Goal: Download file/media

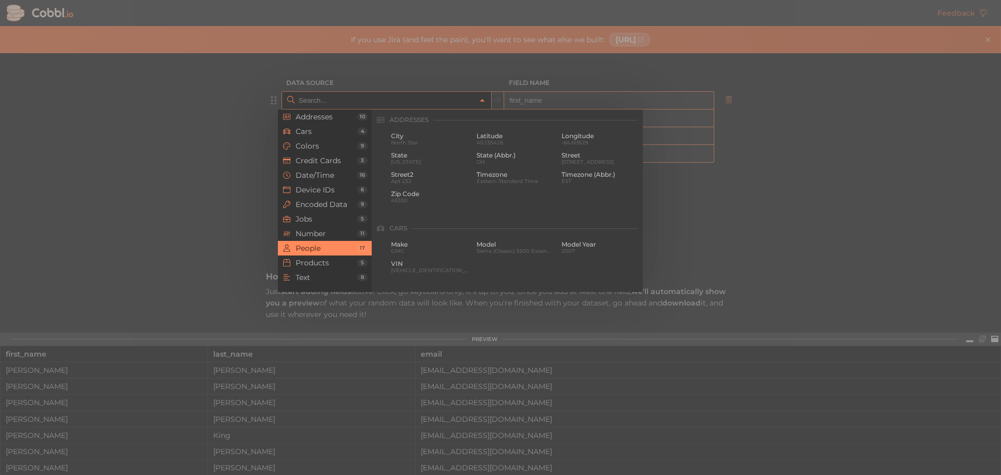
click at [426, 104] on input "text" at bounding box center [386, 100] width 180 height 17
click at [343, 182] on li "Date/Time 16" at bounding box center [325, 175] width 94 height 15
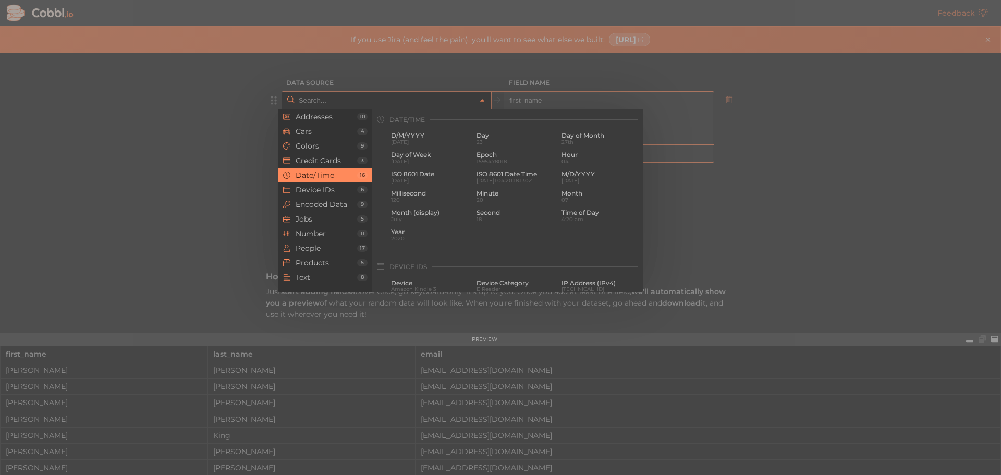
scroll to position [318, 0]
click at [340, 191] on span "Device IDs" at bounding box center [327, 190] width 62 height 8
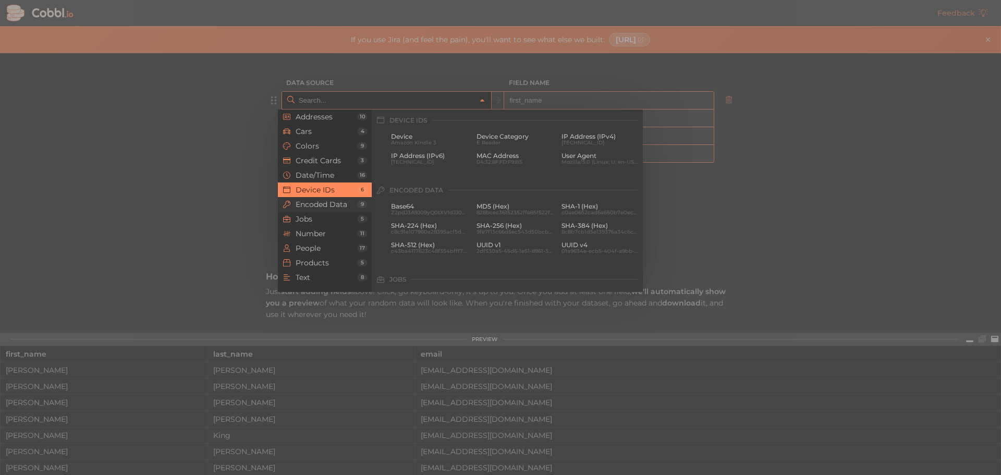
click at [344, 202] on span "Encoded Data" at bounding box center [327, 204] width 62 height 8
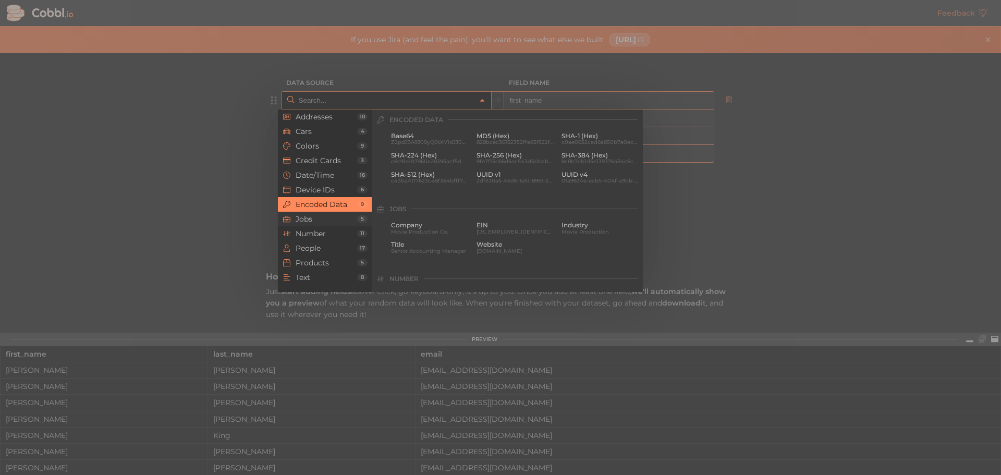
click at [343, 222] on span "Jobs" at bounding box center [327, 219] width 62 height 8
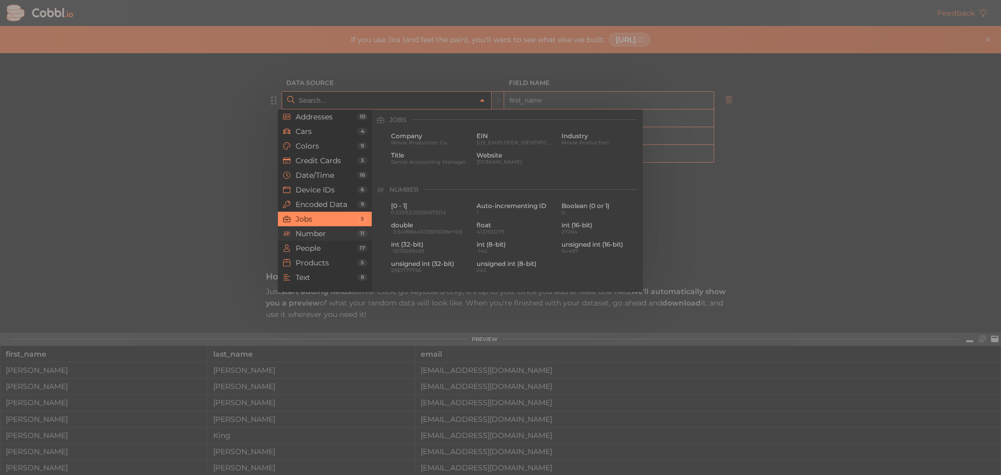
click at [336, 230] on span "Number" at bounding box center [327, 234] width 62 height 8
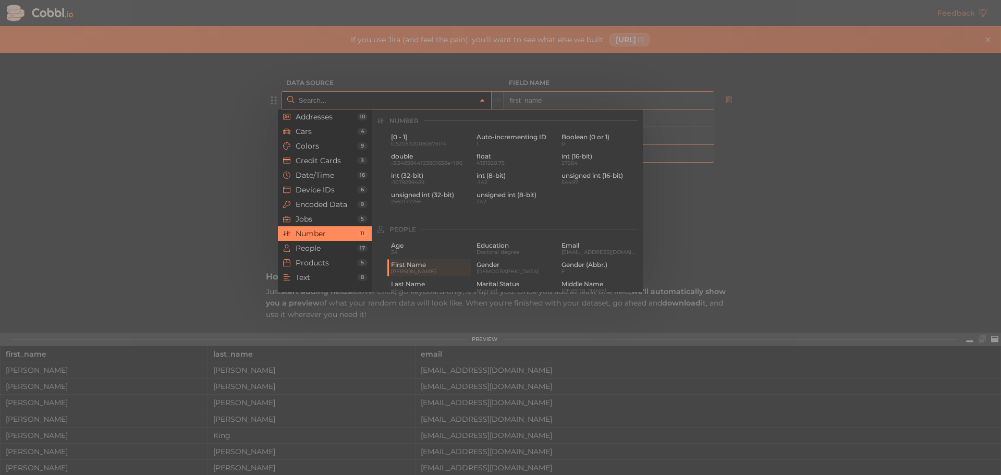
scroll to position [695, 0]
click at [338, 253] on li "People 17" at bounding box center [325, 248] width 94 height 15
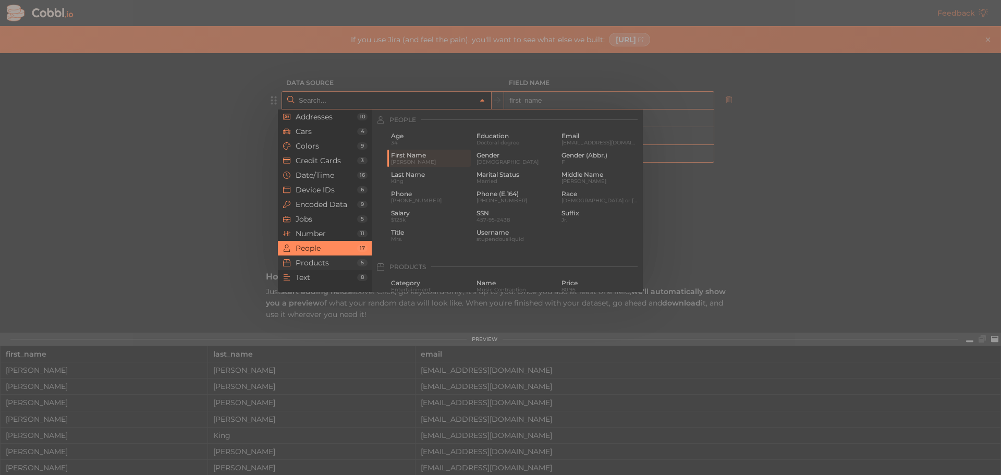
click at [341, 266] on span "Products" at bounding box center [327, 263] width 62 height 8
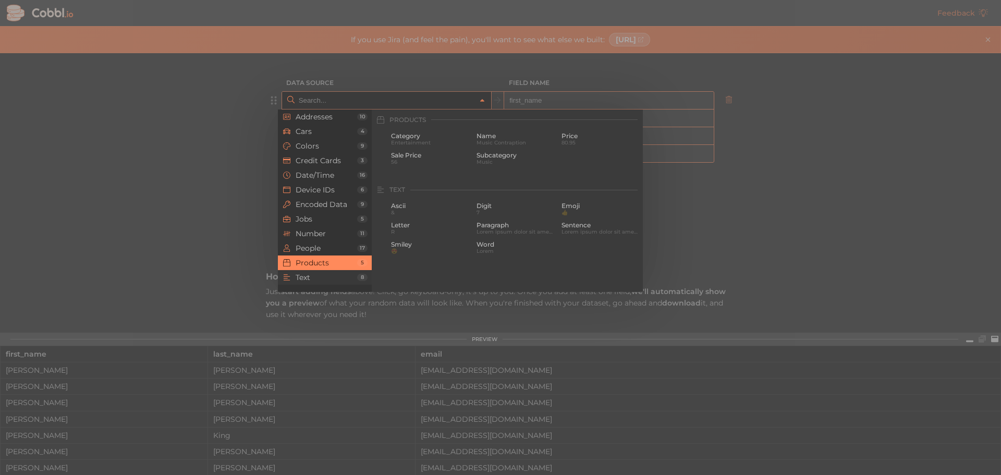
click at [338, 277] on span "Text" at bounding box center [327, 277] width 62 height 8
click at [341, 268] on li "Products 5" at bounding box center [325, 263] width 94 height 15
click at [327, 127] on span "Cars" at bounding box center [327, 131] width 62 height 8
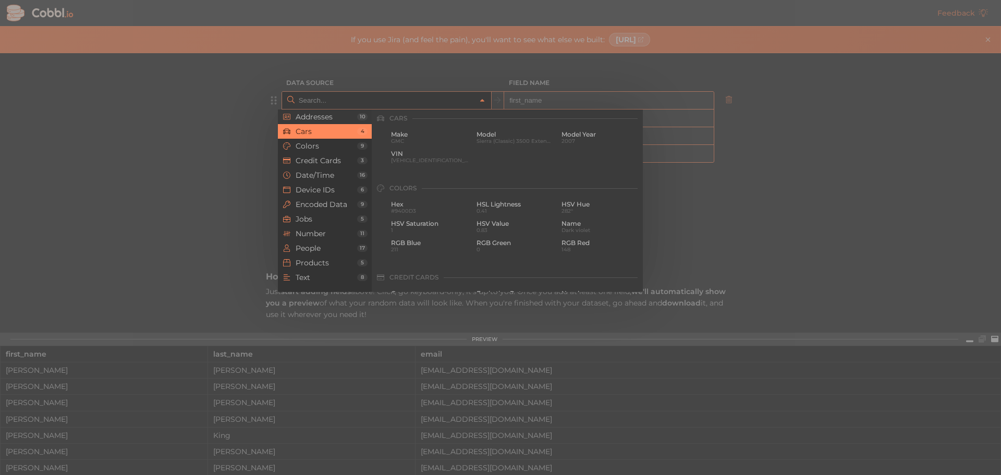
scroll to position [108, 0]
click at [342, 115] on span "Addresses" at bounding box center [327, 117] width 62 height 8
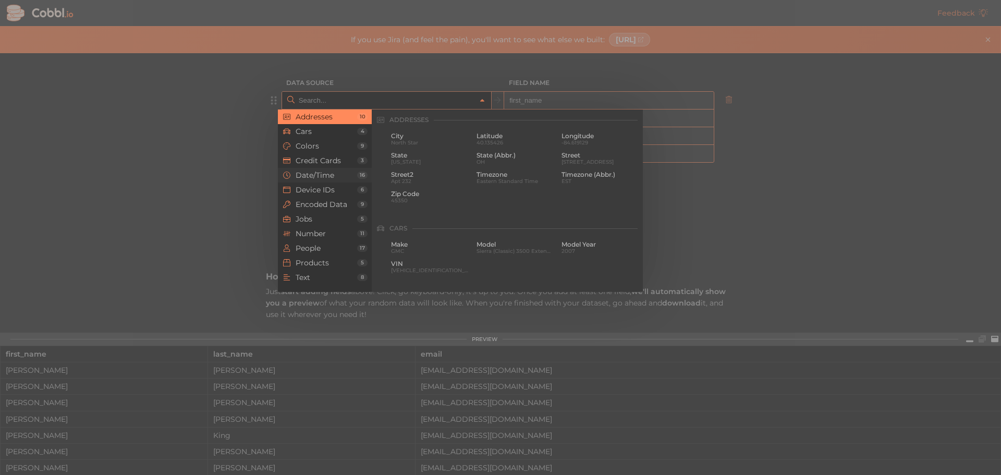
click at [344, 171] on span "Date/Time" at bounding box center [327, 175] width 62 height 8
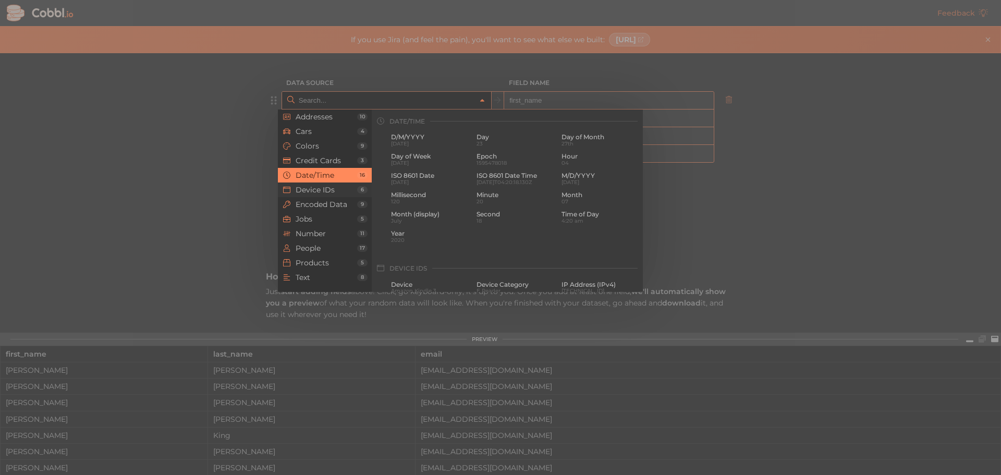
scroll to position [318, 0]
click at [337, 122] on li "Addresses 10" at bounding box center [325, 117] width 94 height 15
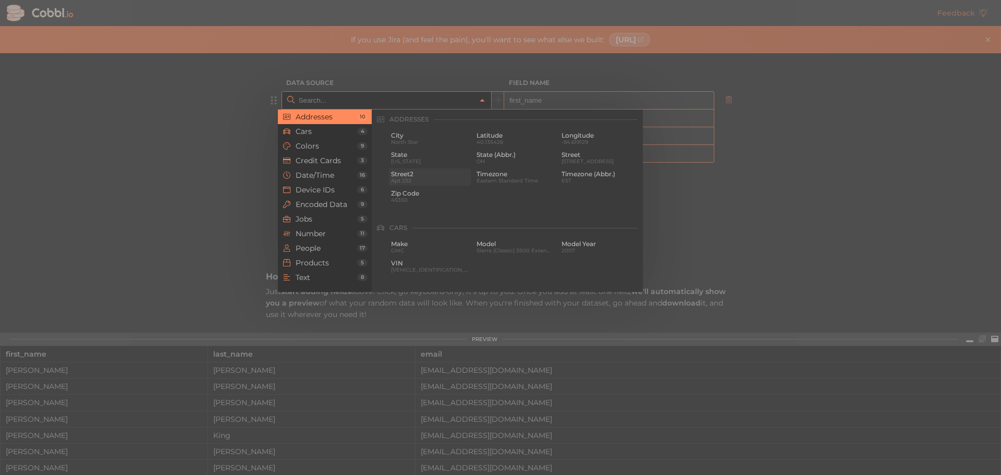
scroll to position [0, 0]
click at [304, 127] on span "Cars" at bounding box center [327, 131] width 62 height 8
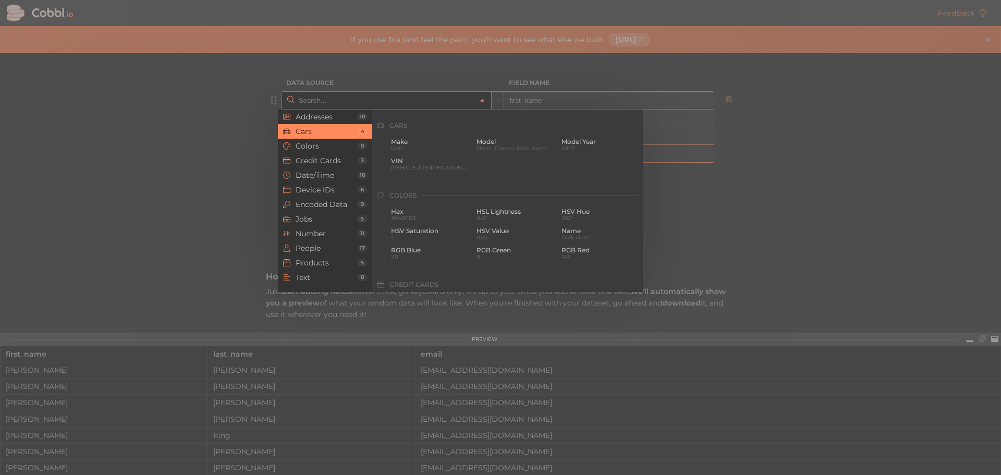
scroll to position [108, 0]
click at [325, 142] on span "Colors" at bounding box center [327, 146] width 62 height 8
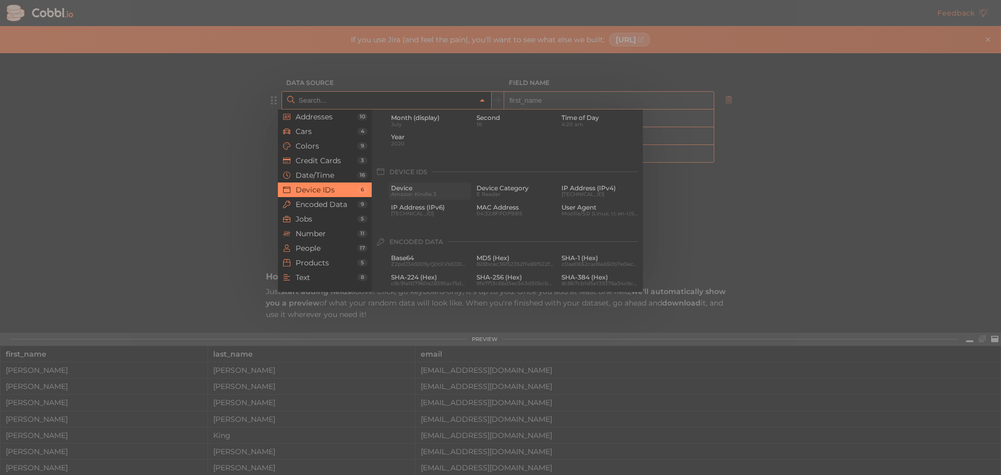
scroll to position [484, 0]
click at [339, 173] on span "Date/Time" at bounding box center [327, 175] width 62 height 8
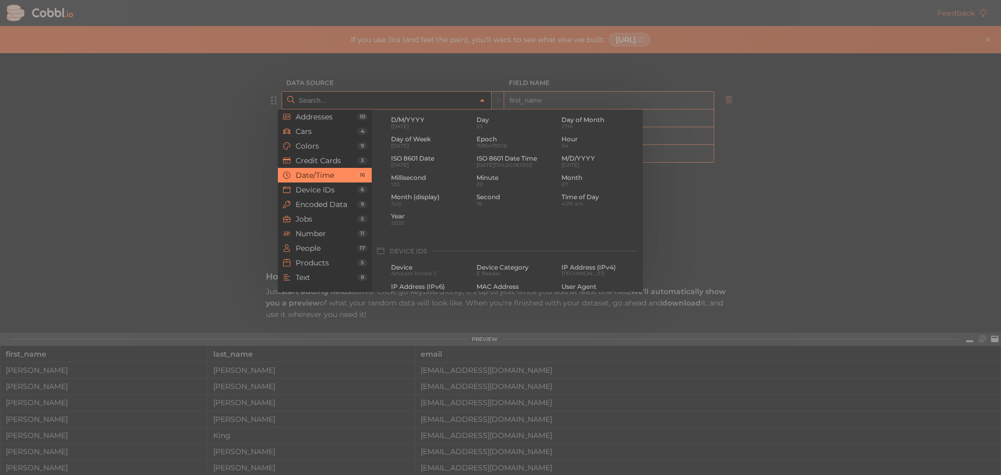
scroll to position [318, 0]
click at [337, 163] on span "Credit Cards" at bounding box center [327, 160] width 62 height 8
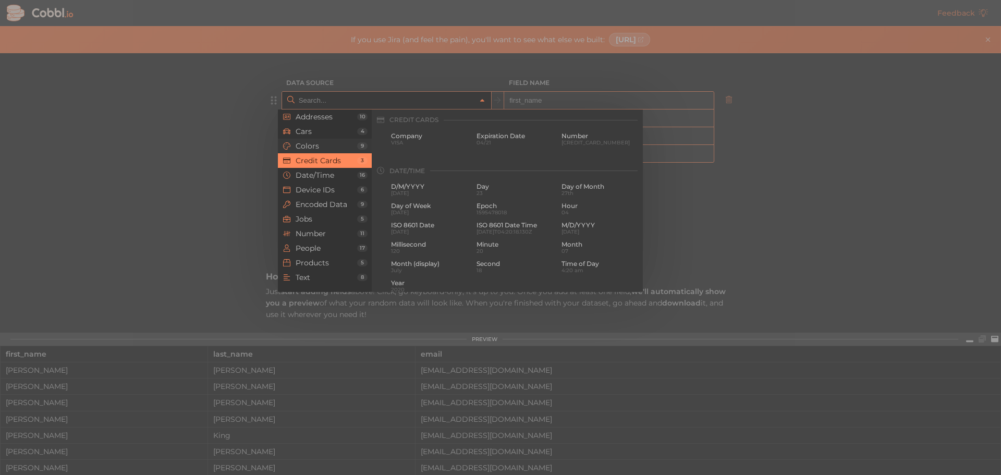
click at [350, 143] on span "Colors" at bounding box center [327, 146] width 62 height 8
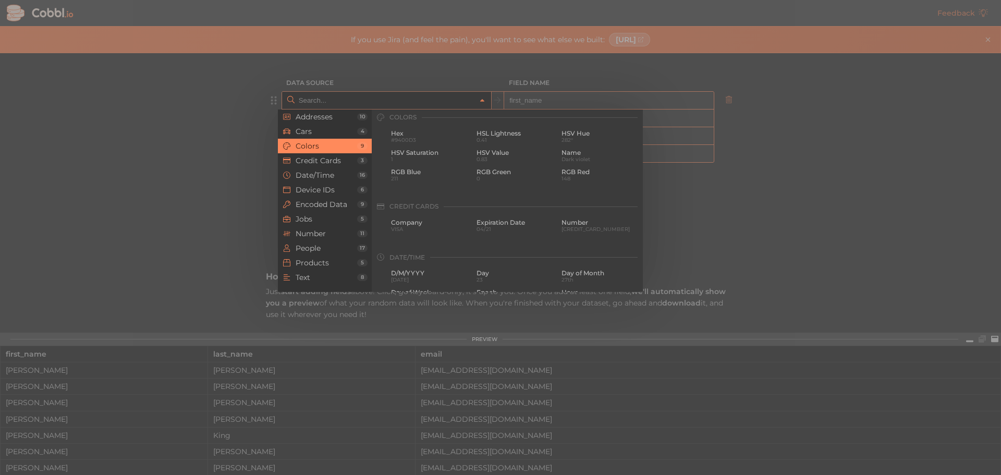
scroll to position [178, 0]
click at [307, 134] on span "Cars" at bounding box center [327, 131] width 62 height 8
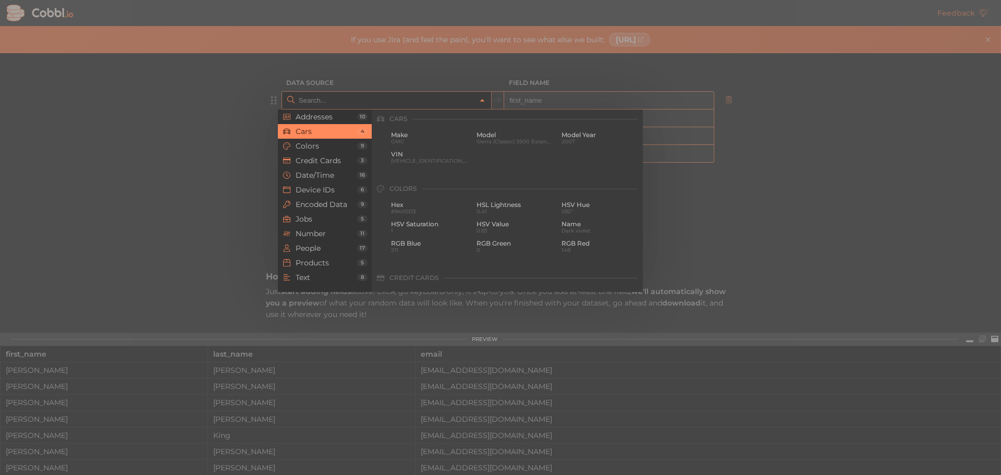
scroll to position [108, 0]
click at [329, 259] on span "Products" at bounding box center [327, 263] width 62 height 8
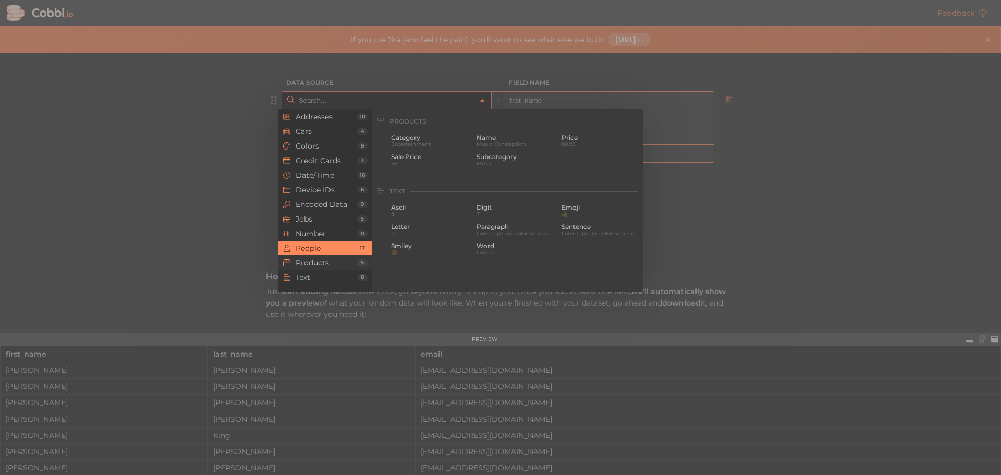
scroll to position [950, 0]
click at [708, 186] on div at bounding box center [500, 237] width 1001 height 475
type input "People › First Name"
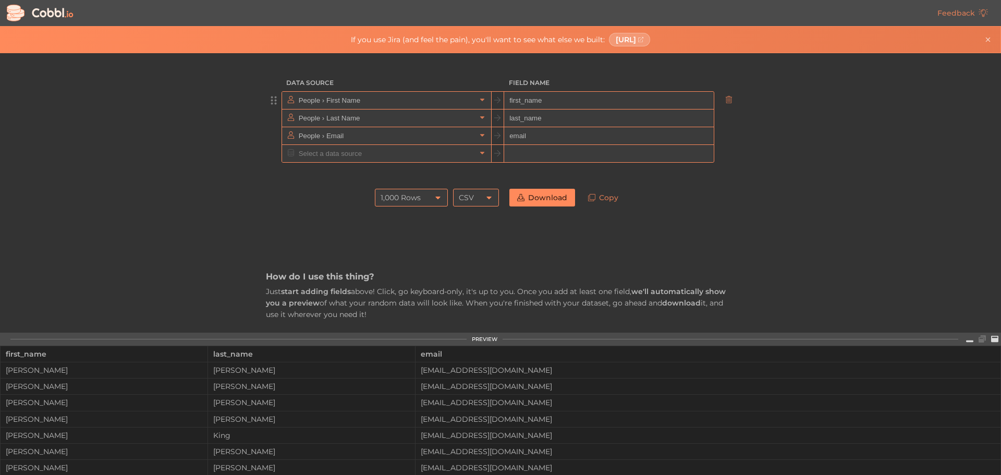
click at [424, 194] on div "1,000 Rows" at bounding box center [411, 198] width 73 height 18
click at [427, 200] on div "1,000 Rows" at bounding box center [411, 198] width 73 height 18
click at [404, 198] on div "1,000 Rows" at bounding box center [401, 198] width 40 height 18
click at [420, 274] on li "10,000 Rows" at bounding box center [408, 269] width 72 height 18
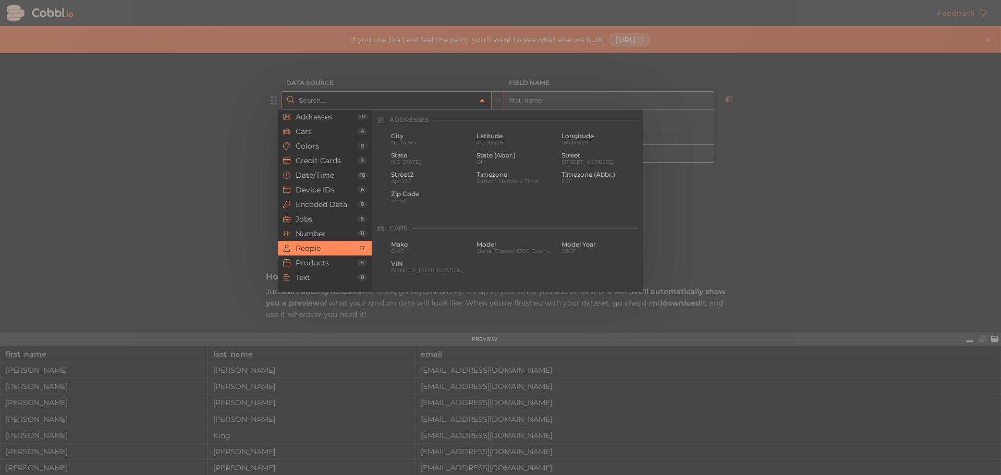
click at [478, 104] on link at bounding box center [482, 100] width 13 height 10
click at [324, 132] on span "Cars" at bounding box center [327, 131] width 62 height 8
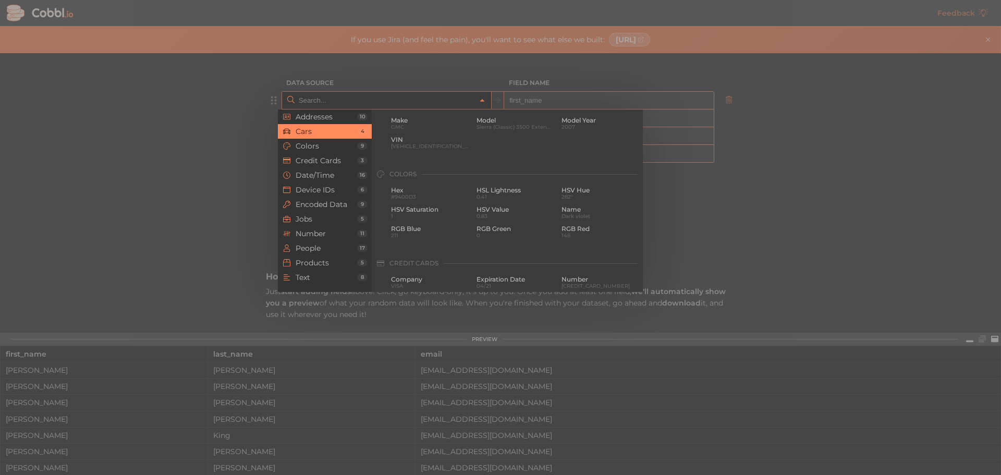
scroll to position [108, 0]
click at [406, 139] on span "Make" at bounding box center [430, 135] width 78 height 7
type input "Cars › Make"
type input "make"
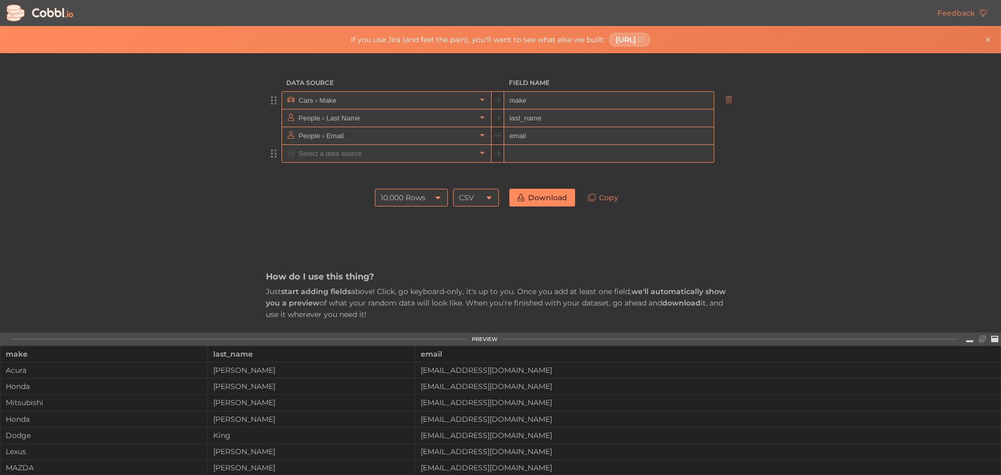
click at [433, 162] on div at bounding box center [498, 153] width 433 height 18
click at [433, 159] on input "text" at bounding box center [386, 153] width 180 height 17
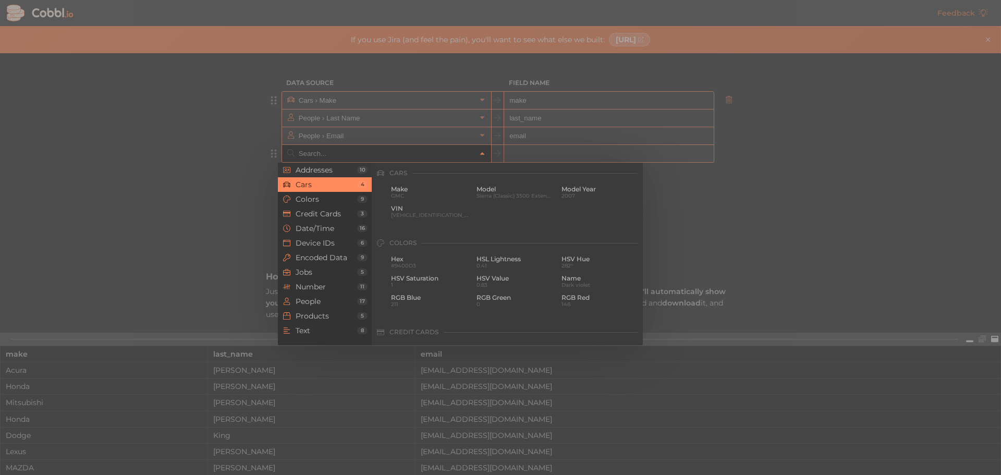
click at [345, 169] on span "Addresses" at bounding box center [327, 170] width 62 height 8
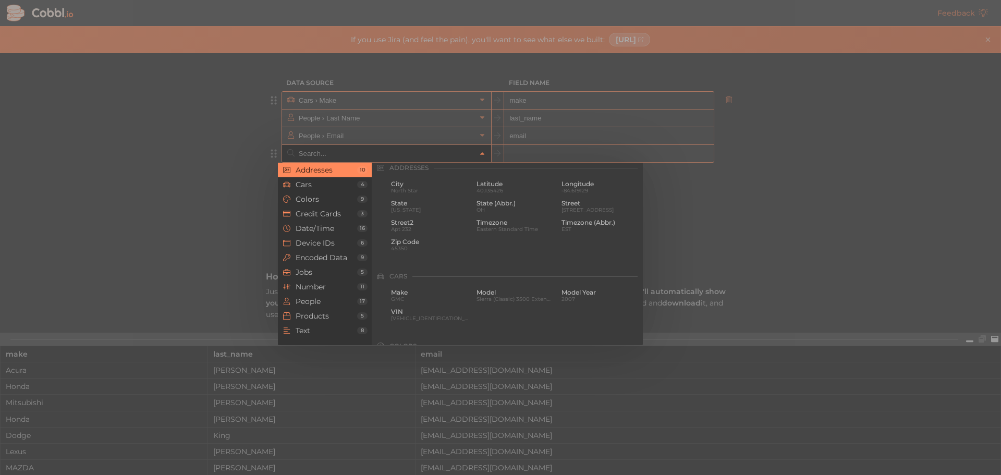
scroll to position [0, 0]
click at [408, 190] on span "City" at bounding box center [430, 189] width 78 height 7
type input "Addresses › City"
type input "city"
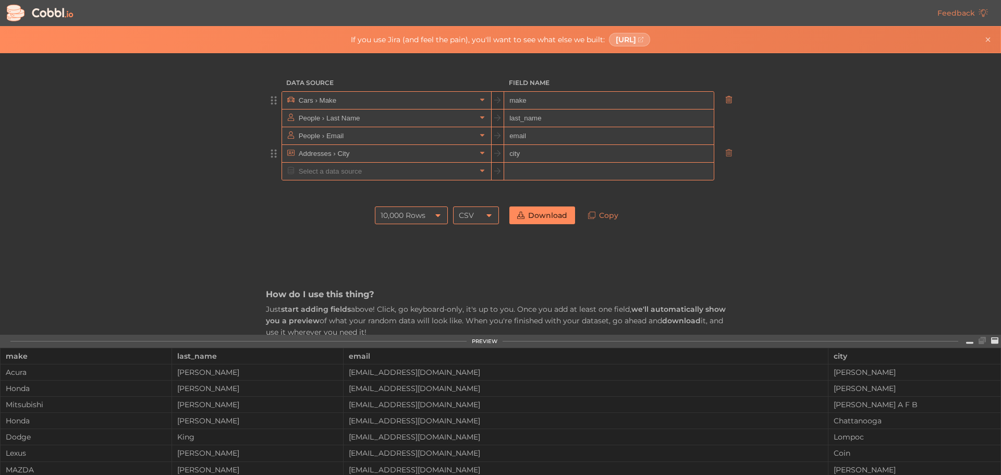
click at [726, 98] on icon at bounding box center [729, 99] width 7 height 7
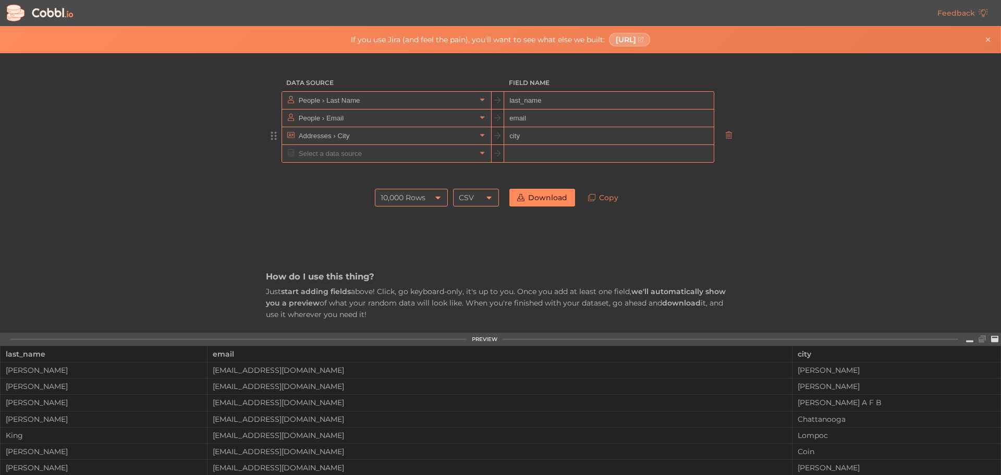
click at [726, 98] on icon at bounding box center [729, 99] width 7 height 7
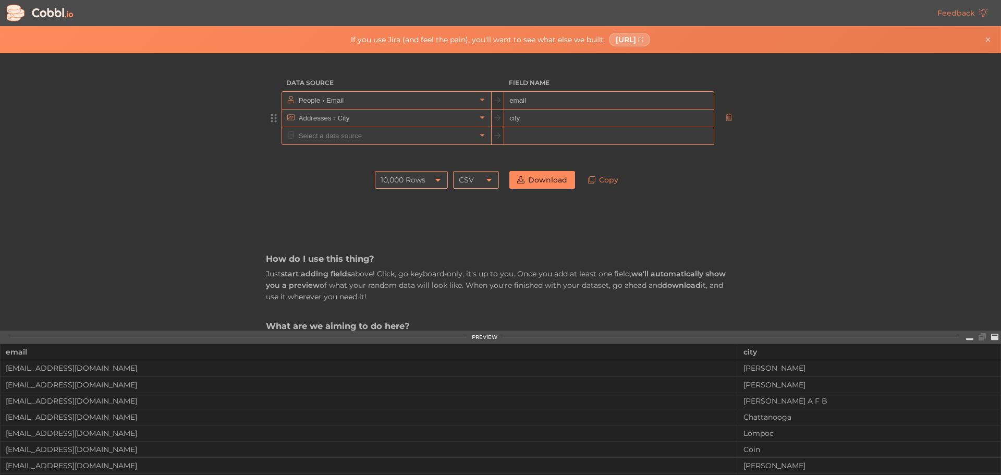
click at [726, 98] on icon at bounding box center [729, 99] width 7 height 7
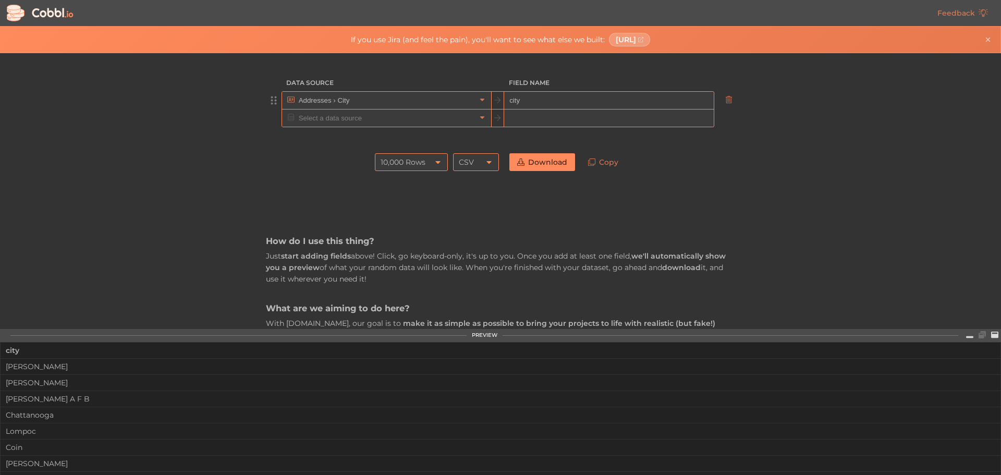
click at [726, 98] on icon at bounding box center [729, 99] width 7 height 7
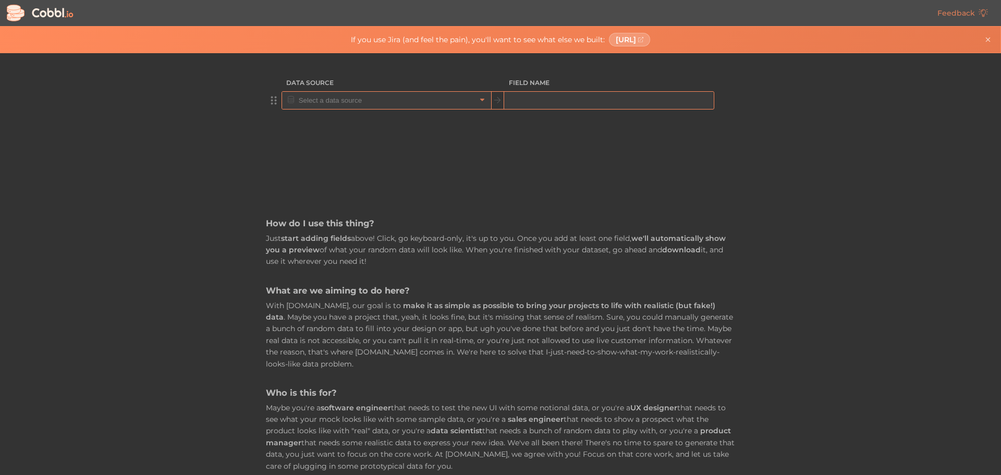
click at [427, 101] on input "text" at bounding box center [386, 100] width 180 height 17
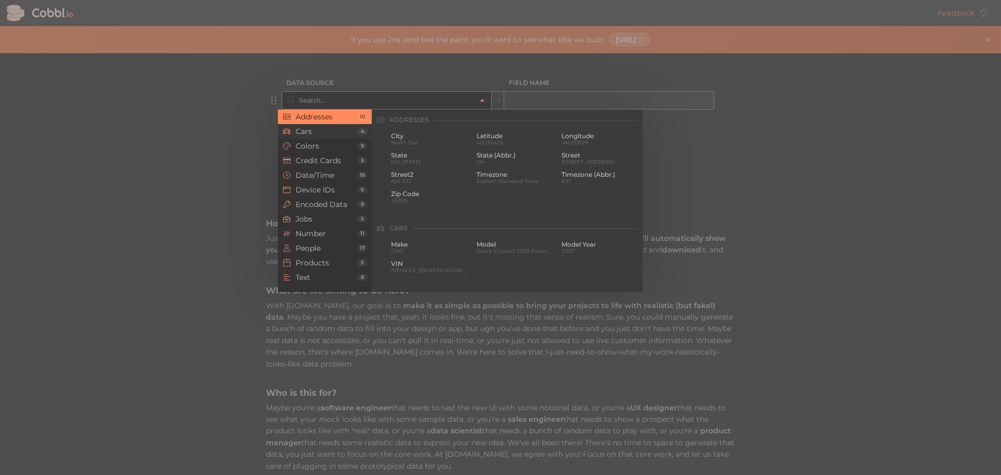
click at [329, 138] on ul "Addresses 10 Cars 4 Colors 9 Credit Cards 3 Date/Time 16 Device IDs 6 Encoded D…" at bounding box center [325, 201] width 94 height 183
click at [329, 138] on li "Cars 4" at bounding box center [325, 131] width 94 height 15
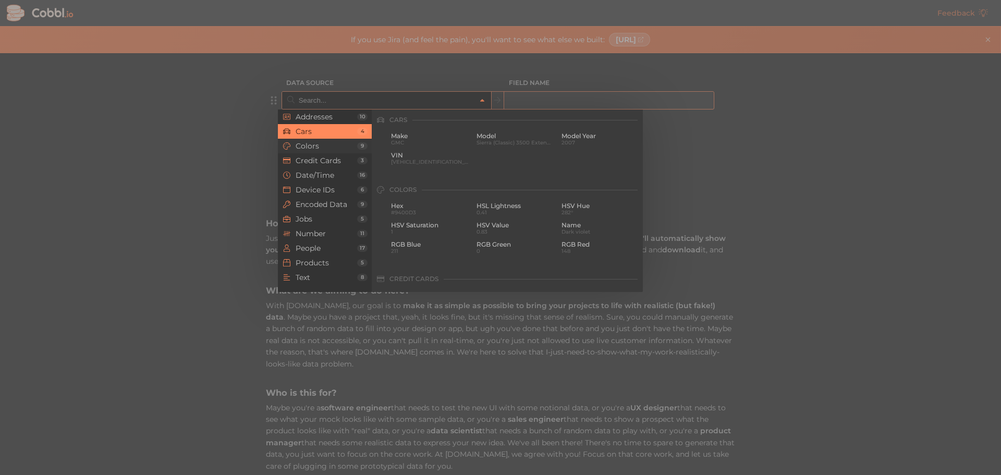
click at [321, 145] on span "Colors" at bounding box center [327, 146] width 62 height 8
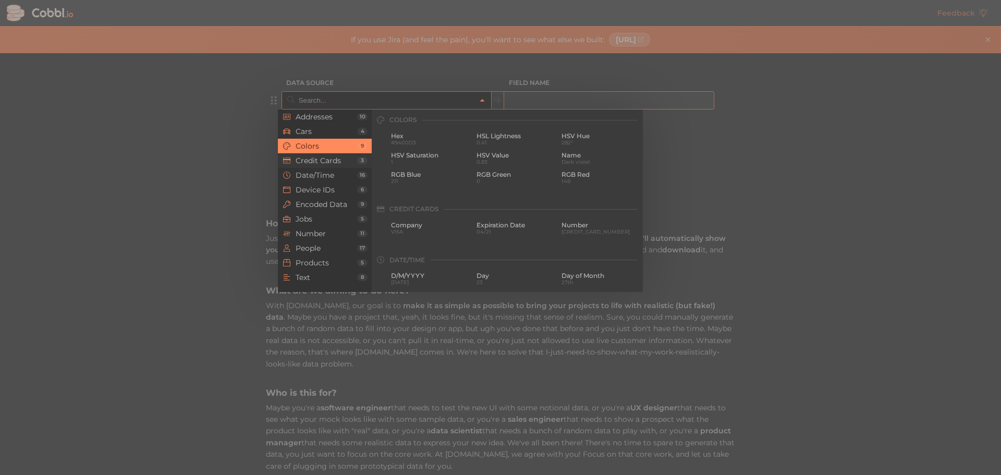
click at [329, 162] on span "Credit Cards" at bounding box center [327, 160] width 62 height 8
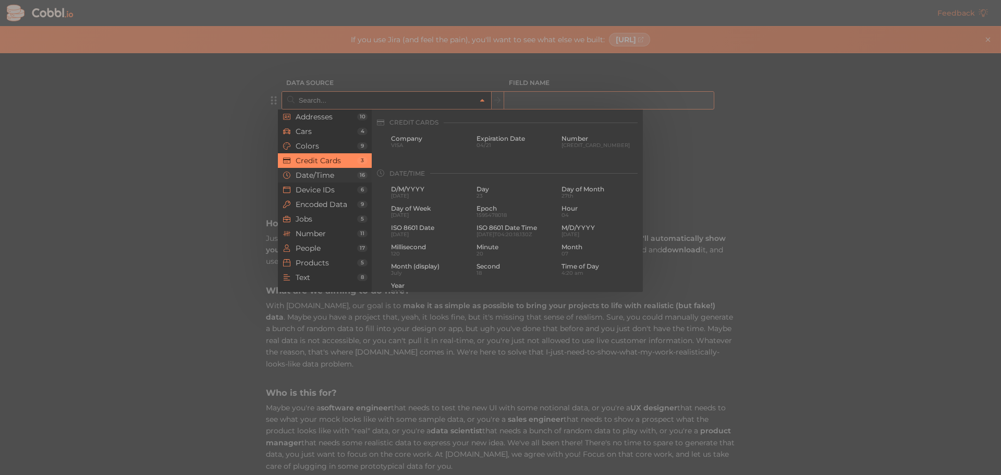
scroll to position [268, 0]
click at [296, 181] on li "Date/Time 16" at bounding box center [325, 175] width 94 height 15
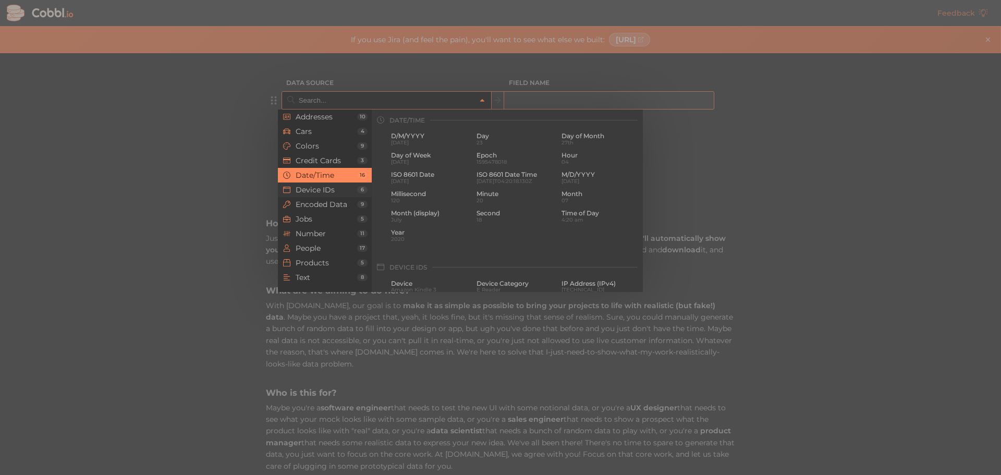
click at [323, 196] on li "Device IDs 6" at bounding box center [325, 190] width 94 height 15
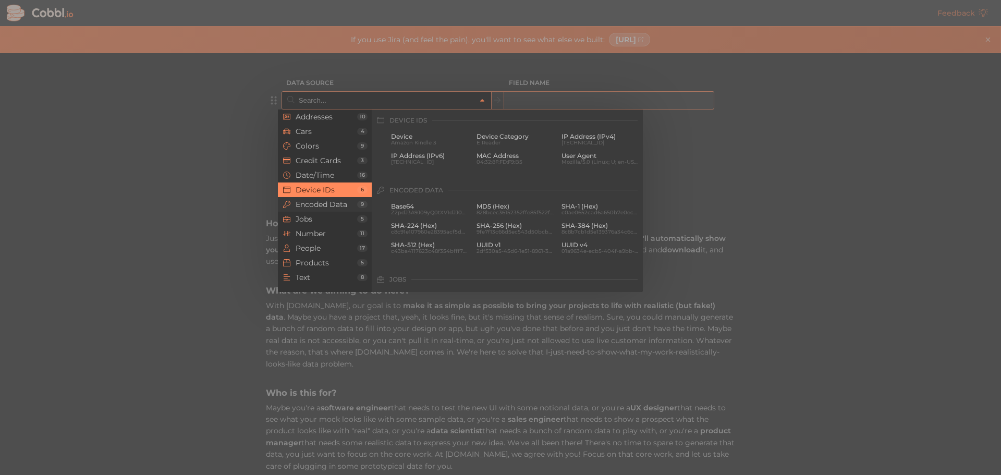
click at [325, 203] on span "Encoded Data" at bounding box center [327, 204] width 62 height 8
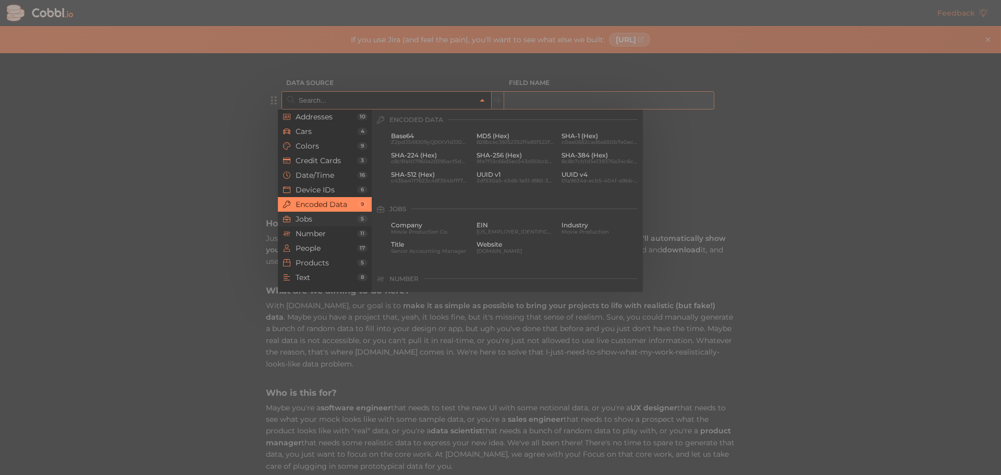
click at [335, 220] on span "Jobs" at bounding box center [327, 219] width 62 height 8
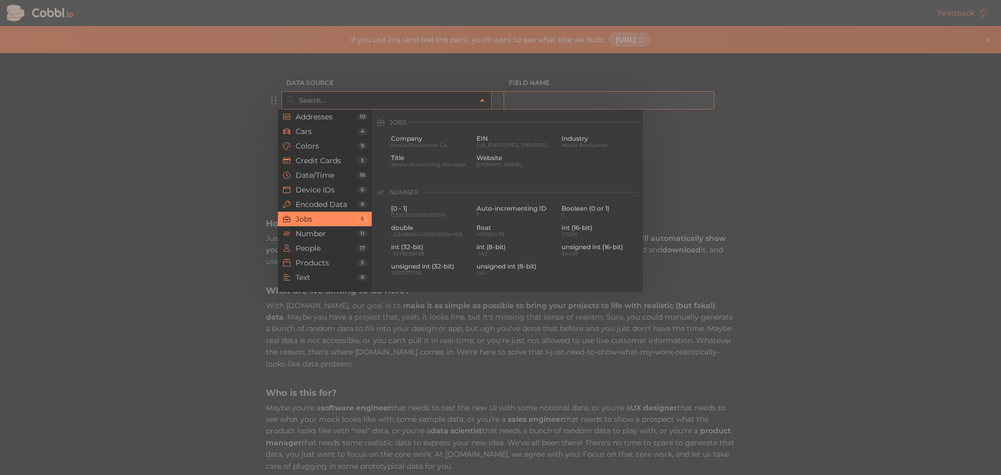
scroll to position [625, 0]
click at [322, 238] on span "Number" at bounding box center [327, 234] width 62 height 8
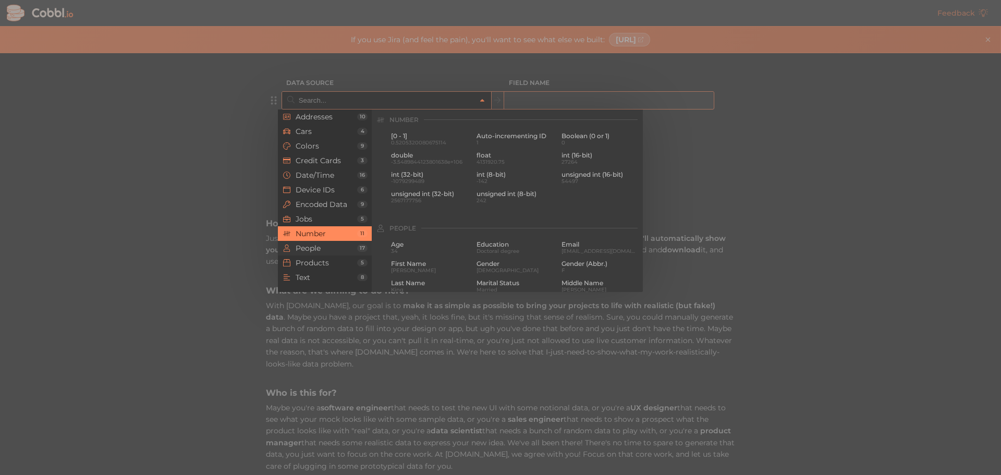
click at [324, 249] on span "People" at bounding box center [327, 248] width 62 height 8
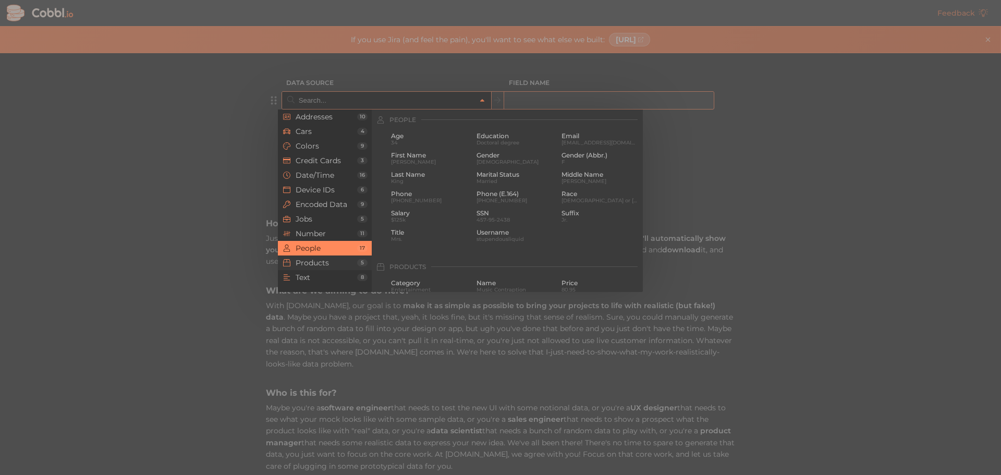
click at [323, 261] on span "Products" at bounding box center [327, 263] width 62 height 8
click at [336, 261] on span "Products" at bounding box center [327, 263] width 62 height 8
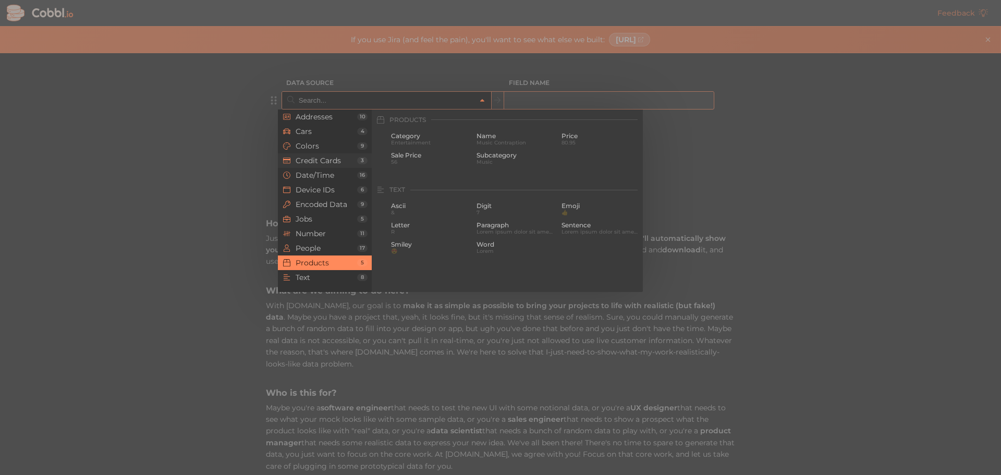
click at [317, 165] on li "Credit Cards 3" at bounding box center [325, 160] width 94 height 15
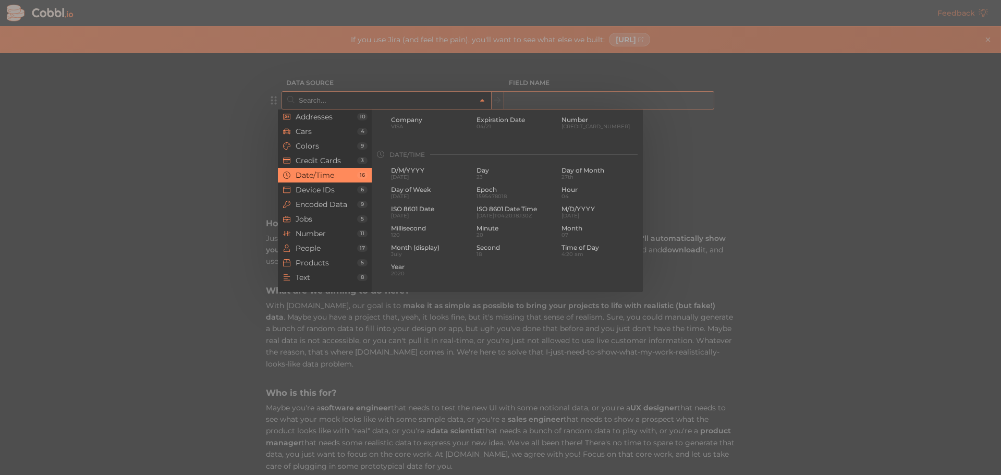
scroll to position [268, 0]
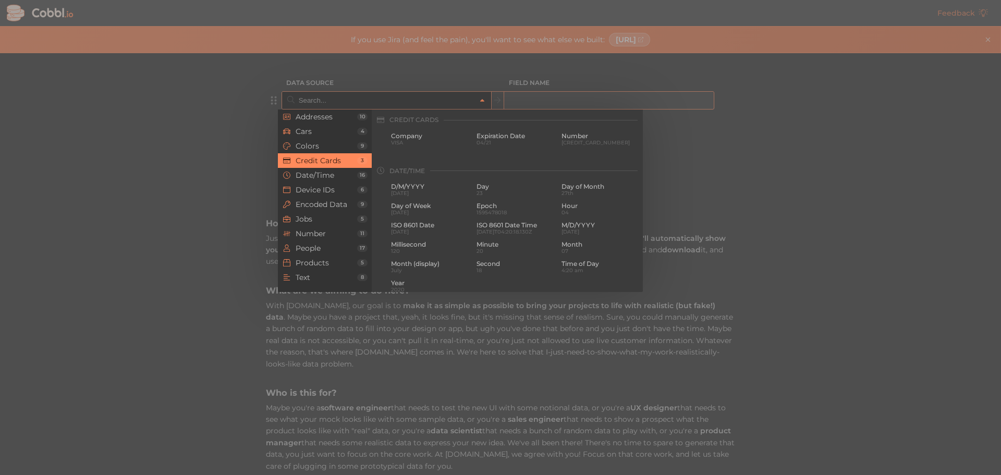
click at [197, 179] on div at bounding box center [500, 237] width 1001 height 475
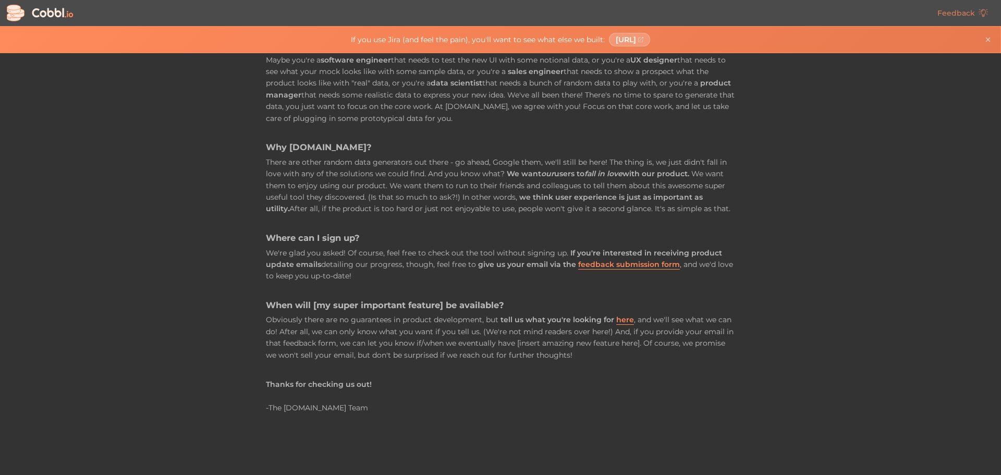
scroll to position [0, 0]
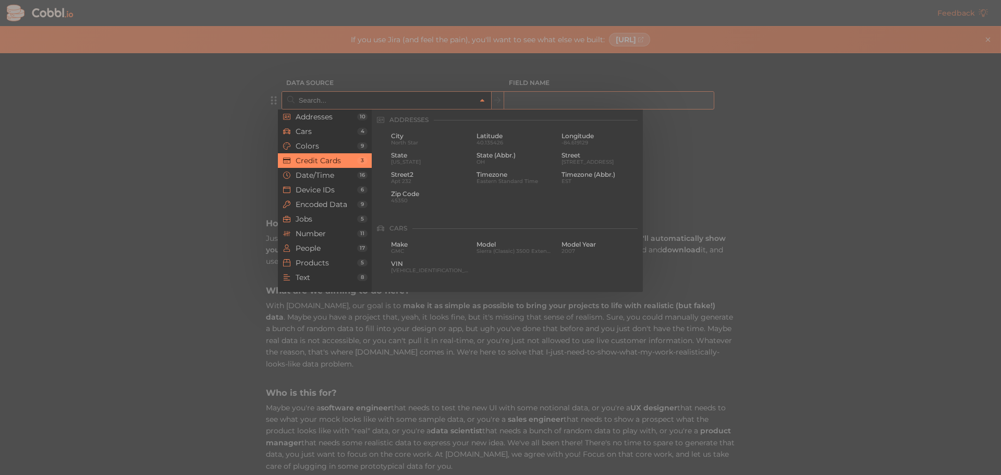
click at [442, 105] on input "text" at bounding box center [386, 100] width 180 height 17
click at [343, 120] on span "Addresses" at bounding box center [327, 117] width 62 height 8
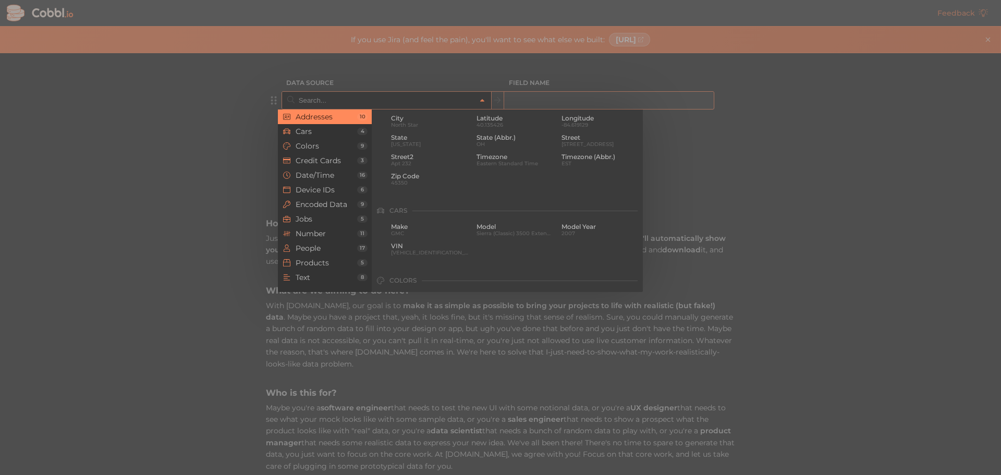
scroll to position [0, 0]
click at [316, 171] on span "Date/Time" at bounding box center [327, 175] width 62 height 8
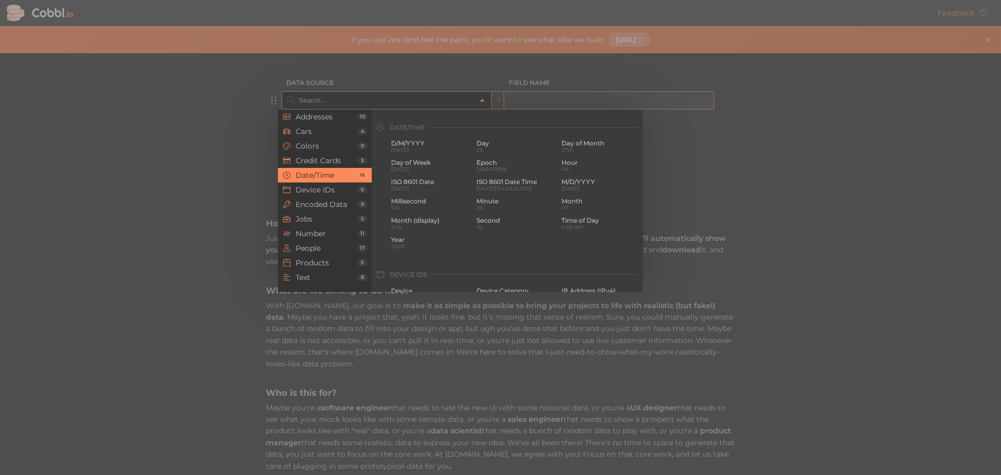
scroll to position [318, 0]
click at [331, 154] on li "Credit Cards 3" at bounding box center [325, 160] width 94 height 15
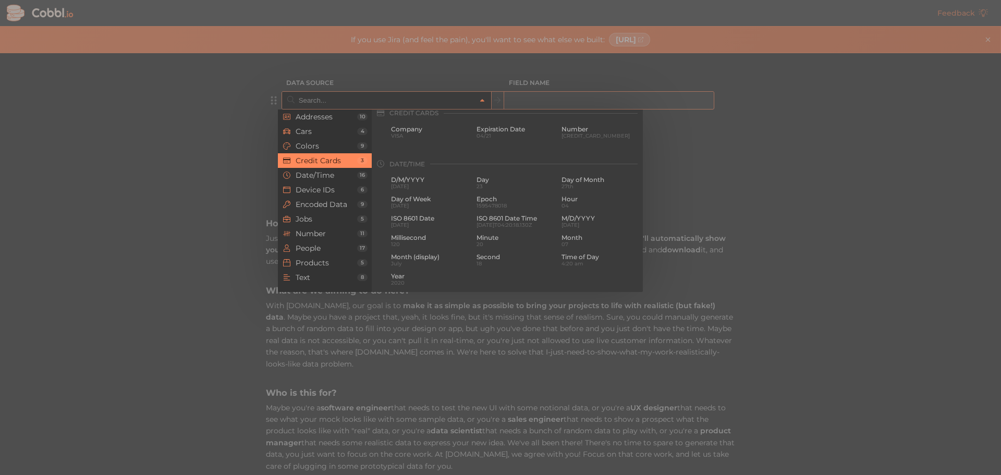
scroll to position [268, 0]
click at [349, 172] on span "Date/Time" at bounding box center [327, 175] width 62 height 8
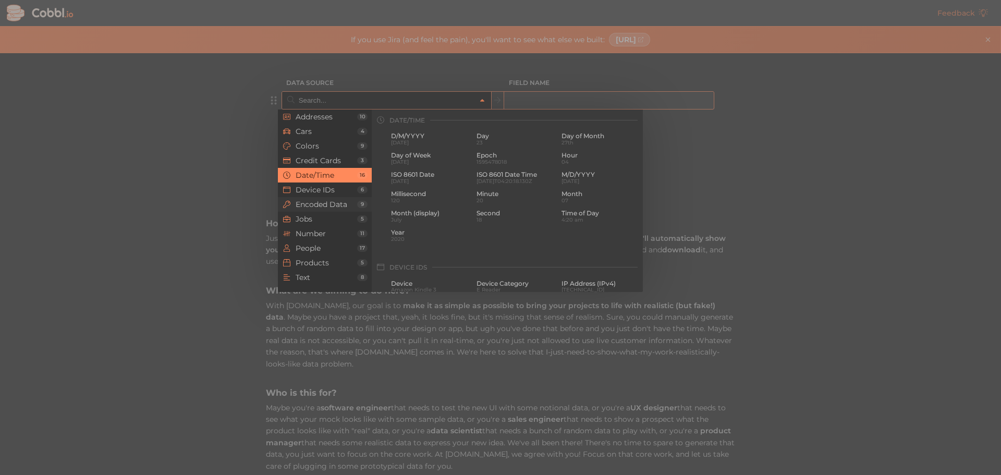
click at [337, 201] on span "Encoded Data" at bounding box center [327, 204] width 62 height 8
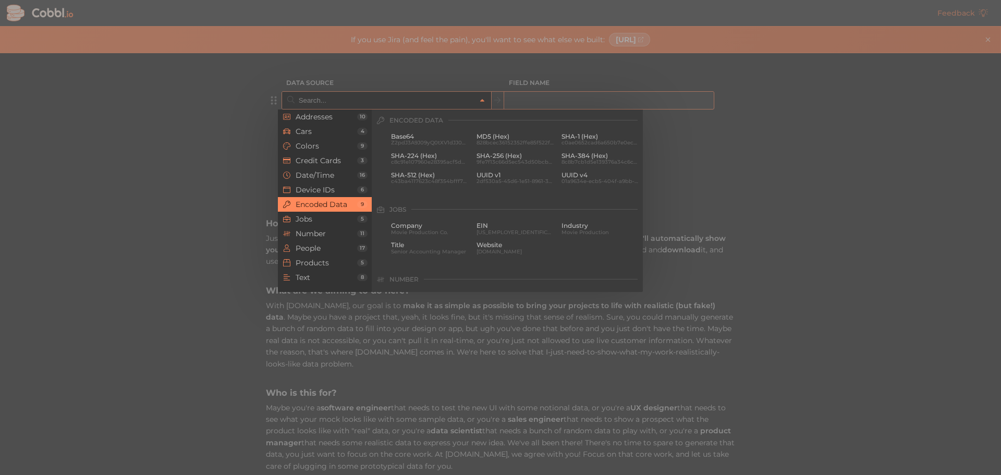
scroll to position [536, 0]
click at [356, 217] on span "Jobs" at bounding box center [327, 219] width 62 height 8
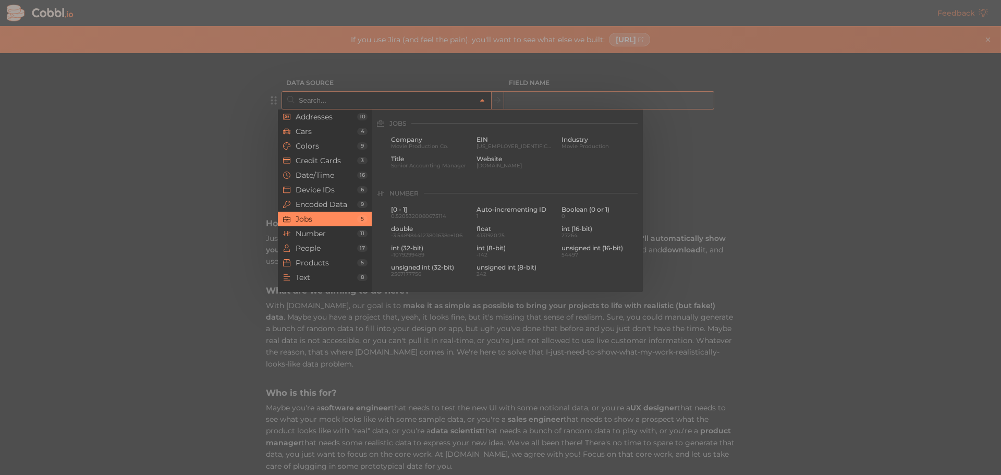
scroll to position [625, 0]
click at [345, 231] on span "Number" at bounding box center [327, 234] width 62 height 8
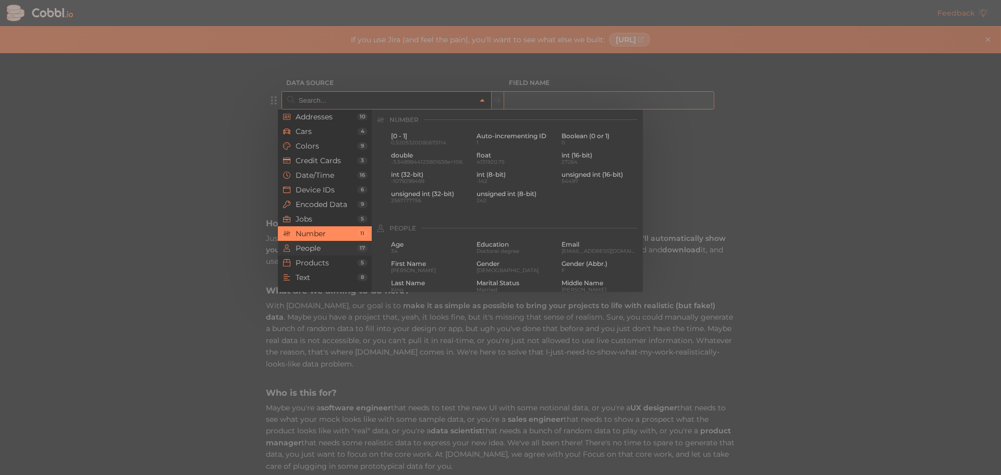
click at [323, 242] on li "People 17" at bounding box center [325, 248] width 94 height 15
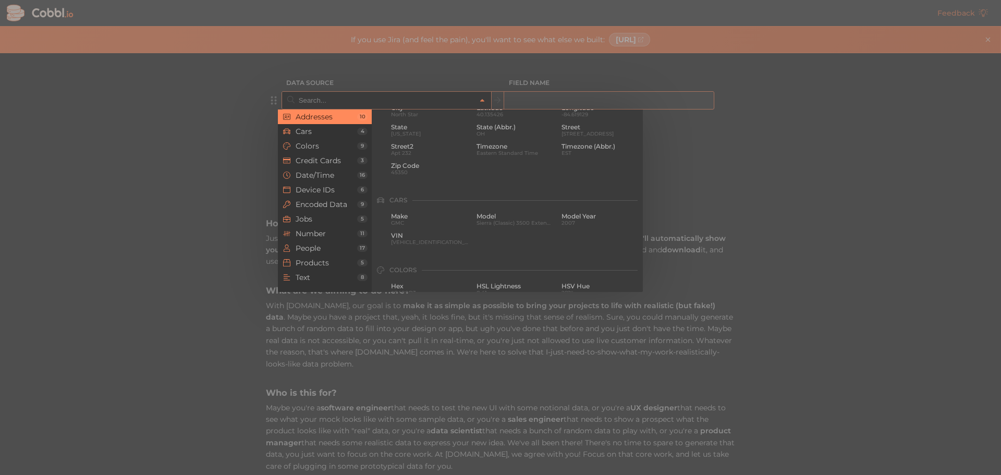
scroll to position [22, 0]
click at [343, 136] on li "Cars 4" at bounding box center [325, 131] width 94 height 15
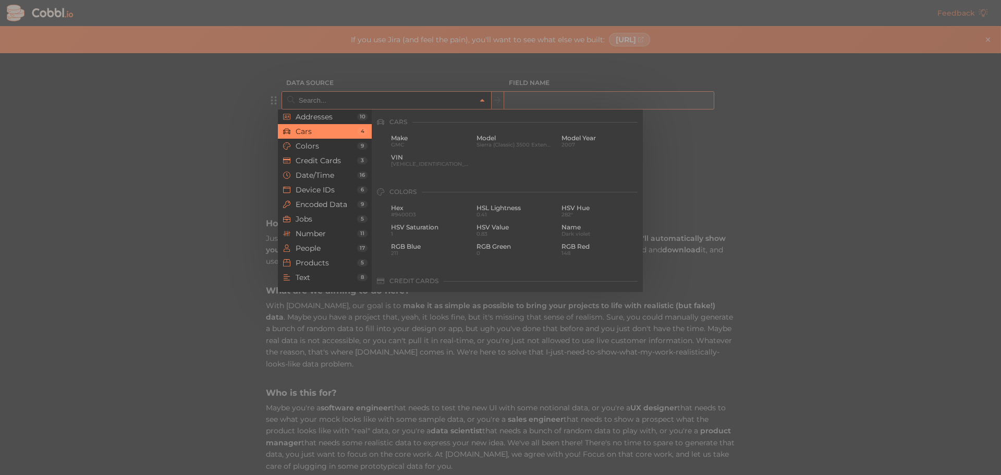
scroll to position [108, 0]
click at [351, 150] on span "Colors" at bounding box center [327, 146] width 62 height 8
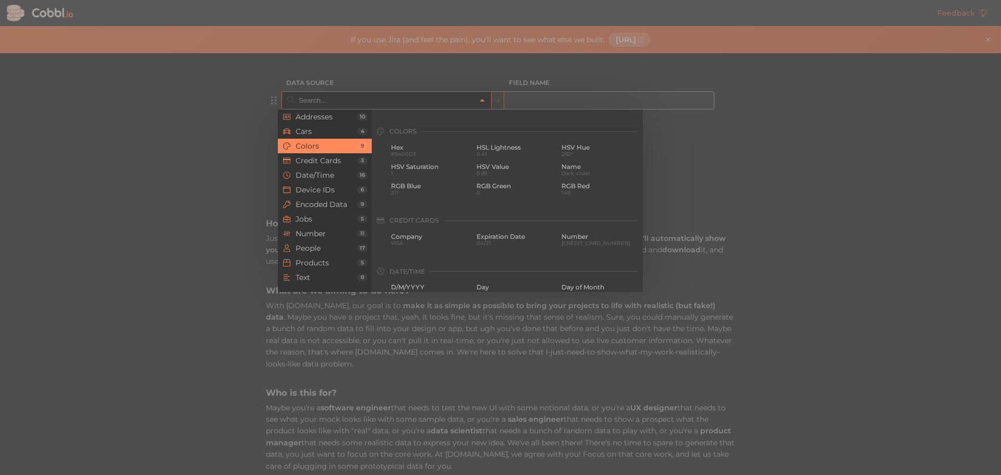
scroll to position [178, 0]
click at [343, 163] on span "Credit Cards" at bounding box center [327, 160] width 62 height 8
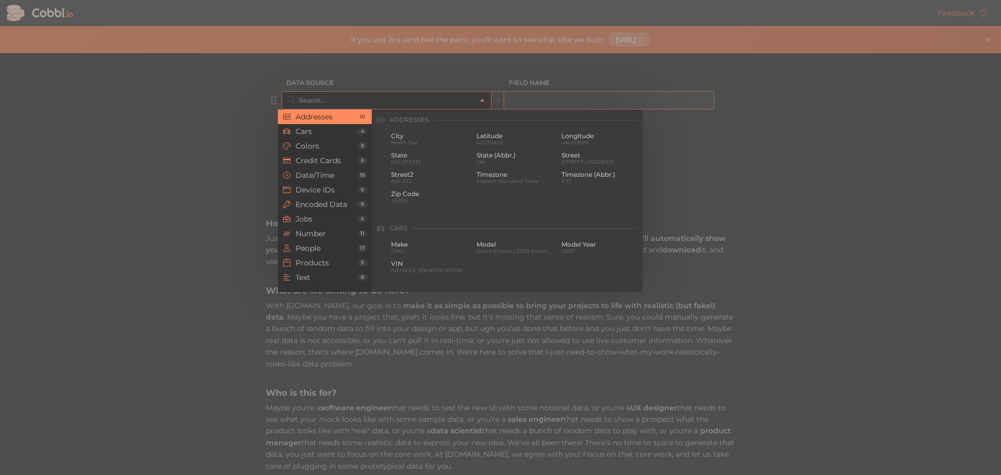
click at [231, 132] on div at bounding box center [500, 237] width 1001 height 475
click at [378, 95] on input "text" at bounding box center [386, 100] width 180 height 17
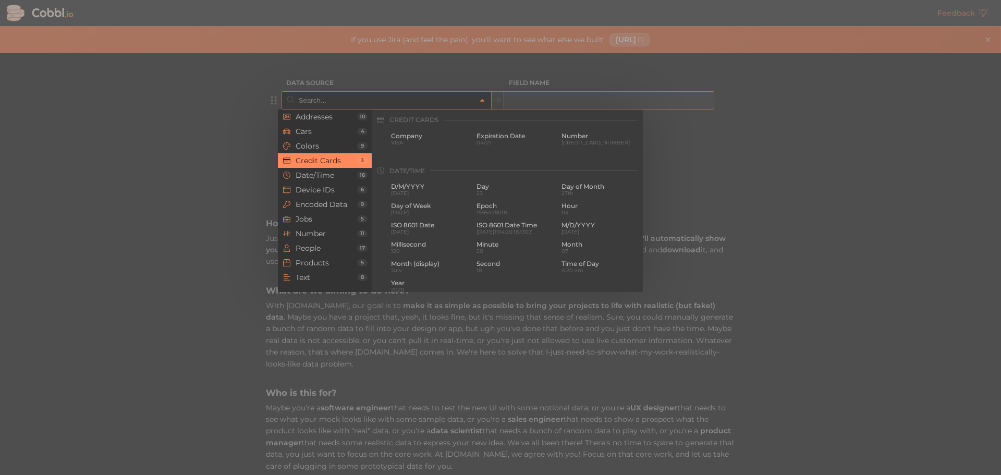
click at [785, 164] on div at bounding box center [500, 237] width 1001 height 475
click at [469, 97] on input "text" at bounding box center [386, 100] width 180 height 17
click at [324, 179] on span "Date/Time" at bounding box center [327, 175] width 62 height 8
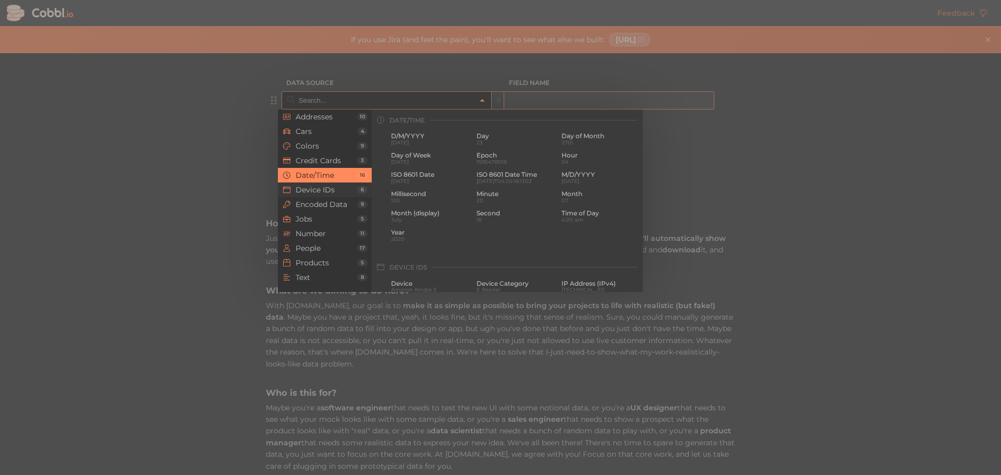
click at [337, 194] on span "Device IDs" at bounding box center [327, 190] width 62 height 8
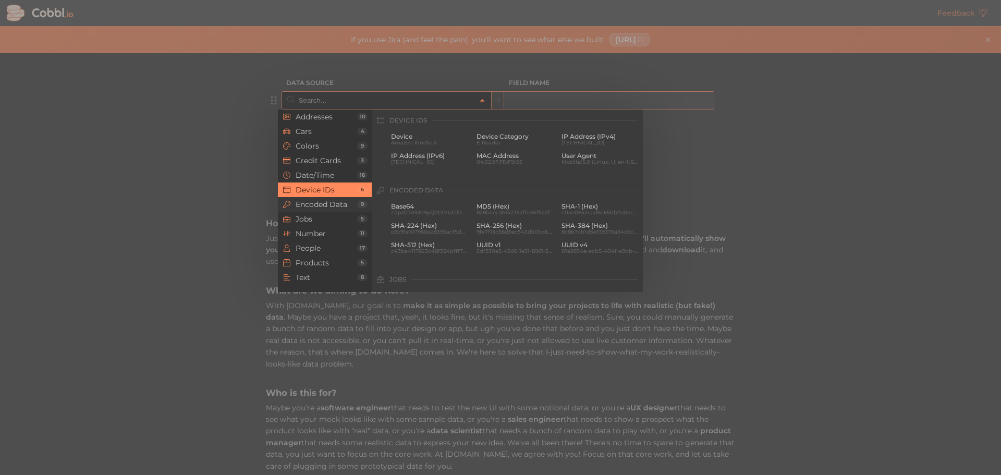
click at [342, 204] on span "Encoded Data" at bounding box center [327, 204] width 62 height 8
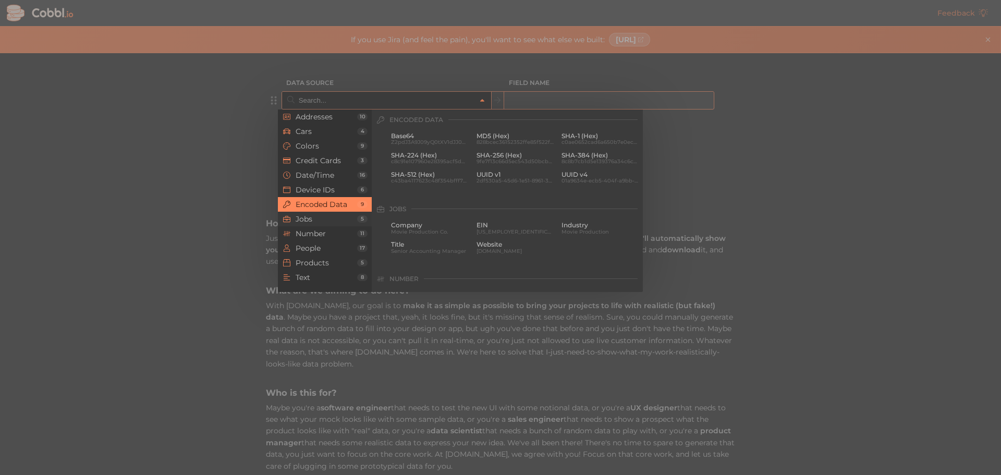
click at [342, 217] on span "Jobs" at bounding box center [327, 219] width 62 height 8
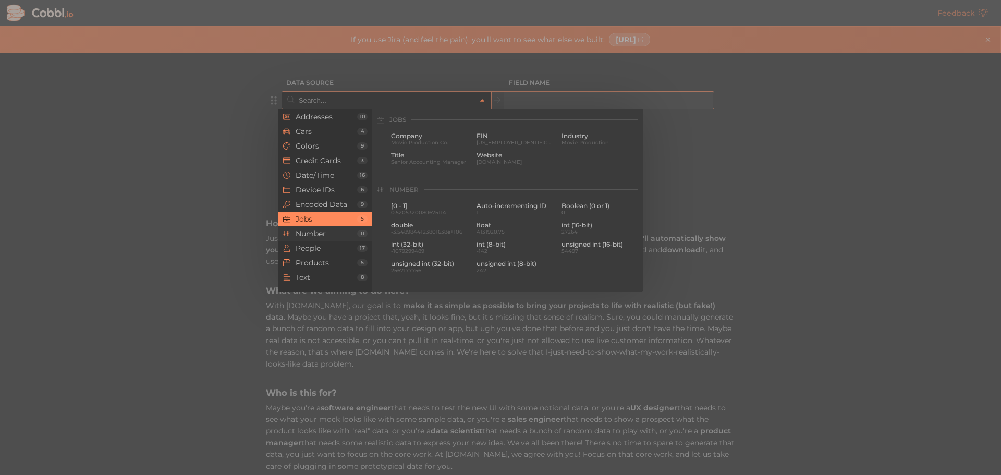
click at [341, 234] on span "Number" at bounding box center [327, 234] width 62 height 8
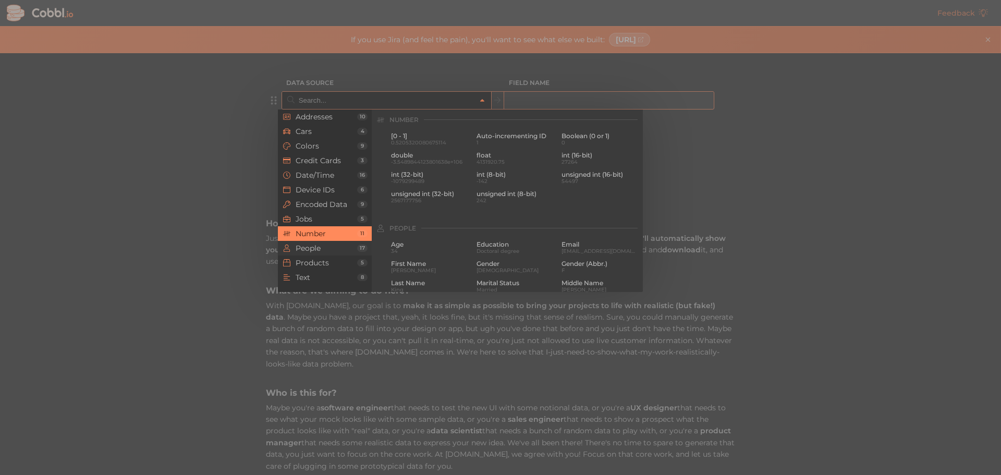
click at [344, 242] on li "People 17" at bounding box center [325, 248] width 94 height 15
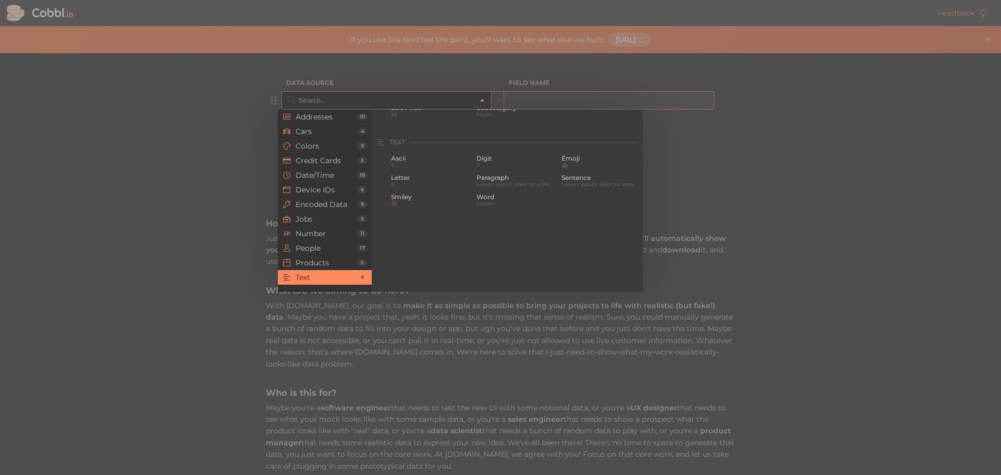
scroll to position [989, 0]
click at [340, 277] on span "Text" at bounding box center [327, 277] width 62 height 8
click at [347, 176] on span "Date/Time" at bounding box center [327, 175] width 62 height 8
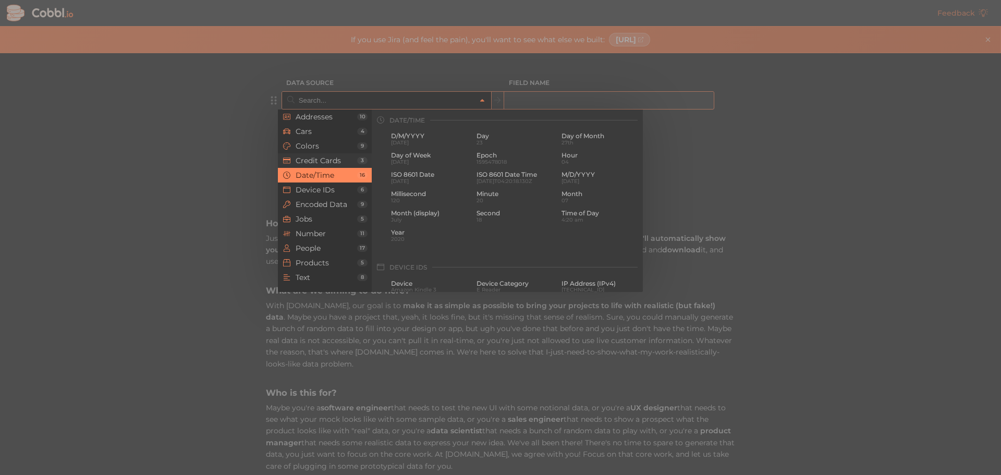
click at [349, 162] on span "Credit Cards" at bounding box center [327, 160] width 62 height 8
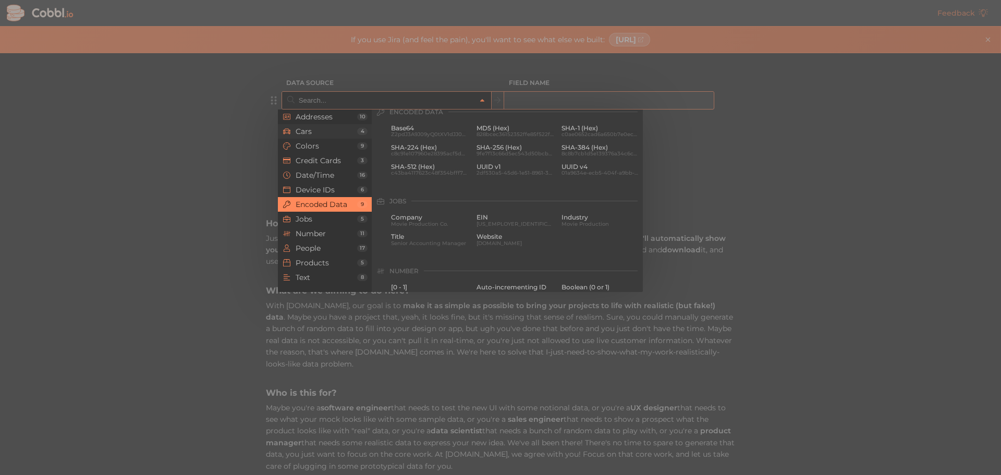
click at [328, 130] on span "Cars" at bounding box center [327, 131] width 62 height 8
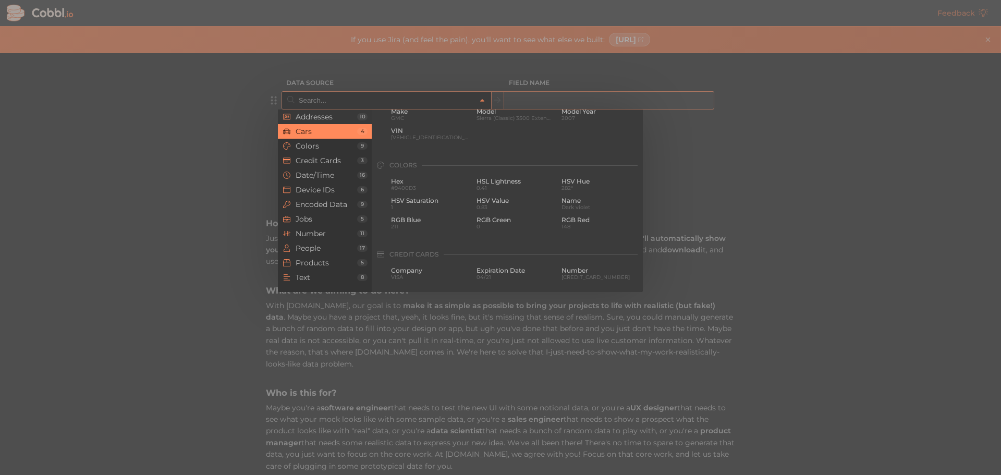
scroll to position [108, 0]
click at [409, 141] on span "GMC" at bounding box center [430, 143] width 78 height 6
type input "Cars › Make"
type input "make"
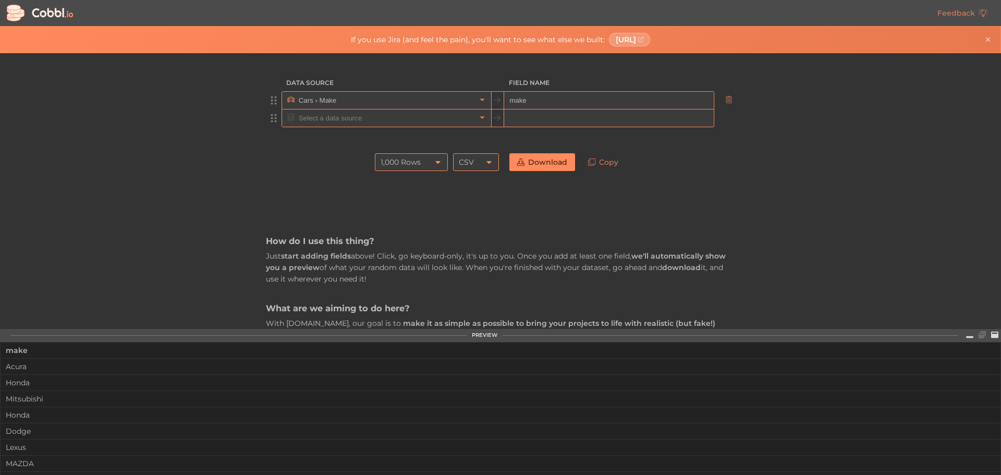
click at [466, 116] on input "text" at bounding box center [386, 118] width 180 height 17
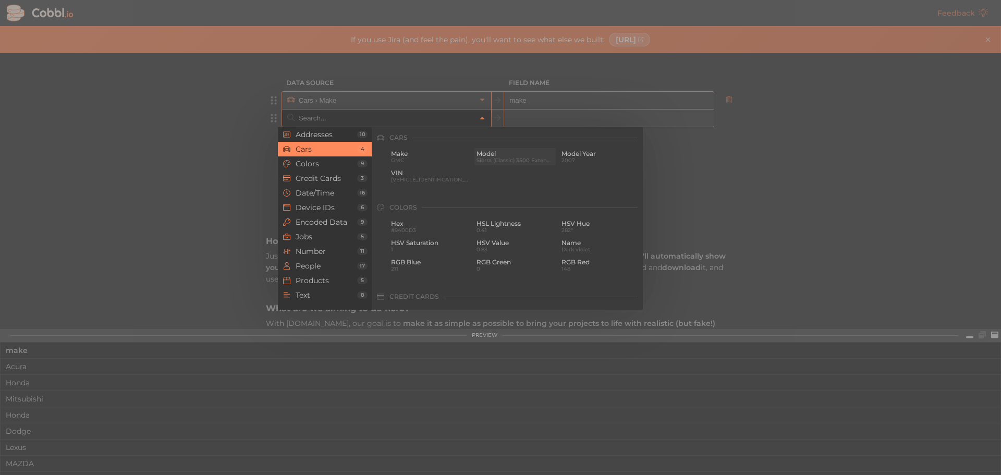
click at [487, 153] on span "Model" at bounding box center [516, 153] width 78 height 7
type input "Cars › Model"
type input "model"
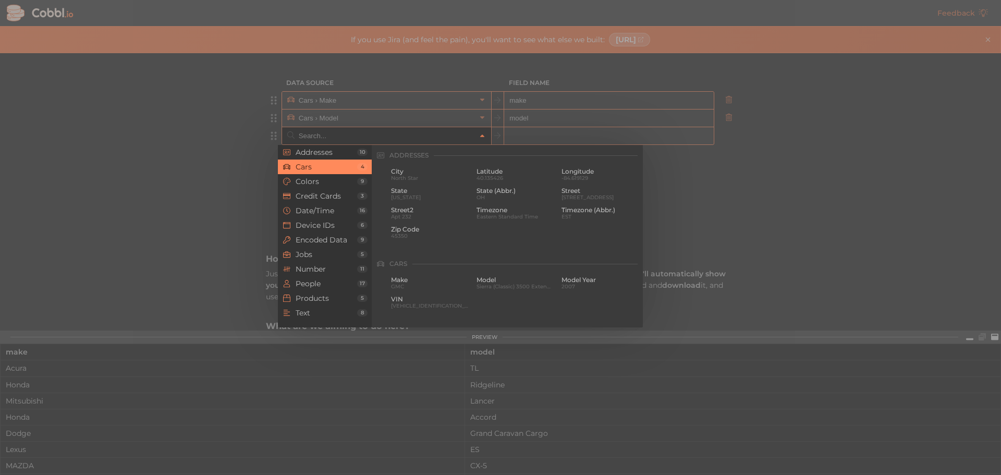
click at [467, 143] on input "text" at bounding box center [386, 135] width 180 height 17
click at [562, 170] on span "Model Year" at bounding box center [601, 171] width 78 height 7
type input "Cars › Model Year"
type input "model_year"
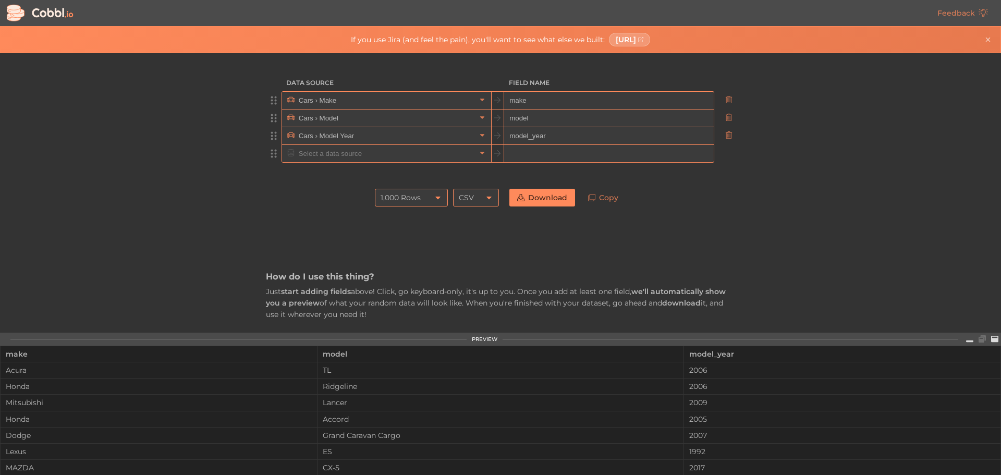
click at [467, 161] on input "text" at bounding box center [386, 153] width 180 height 17
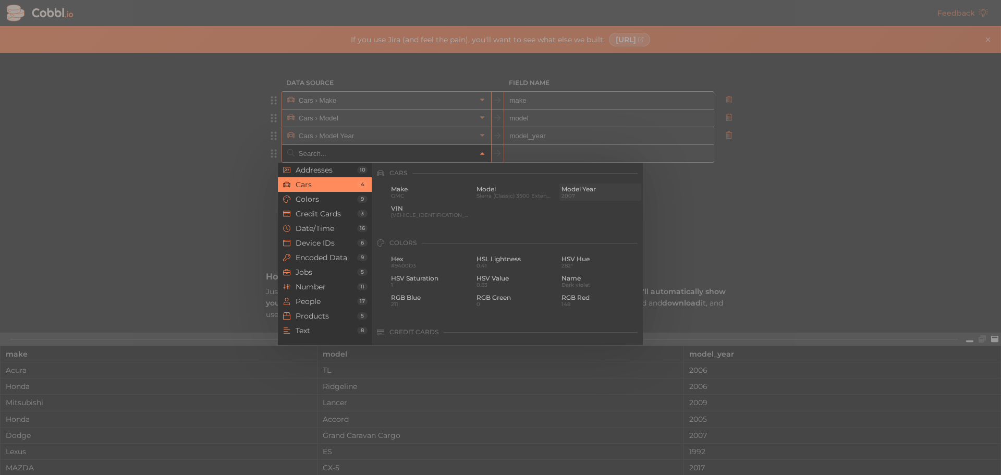
click at [565, 196] on span "2007" at bounding box center [601, 196] width 78 height 6
type input "Cars › Model Year"
type input "model_year"
click at [404, 155] on input "text" at bounding box center [386, 153] width 180 height 17
click at [658, 191] on div at bounding box center [500, 237] width 1001 height 475
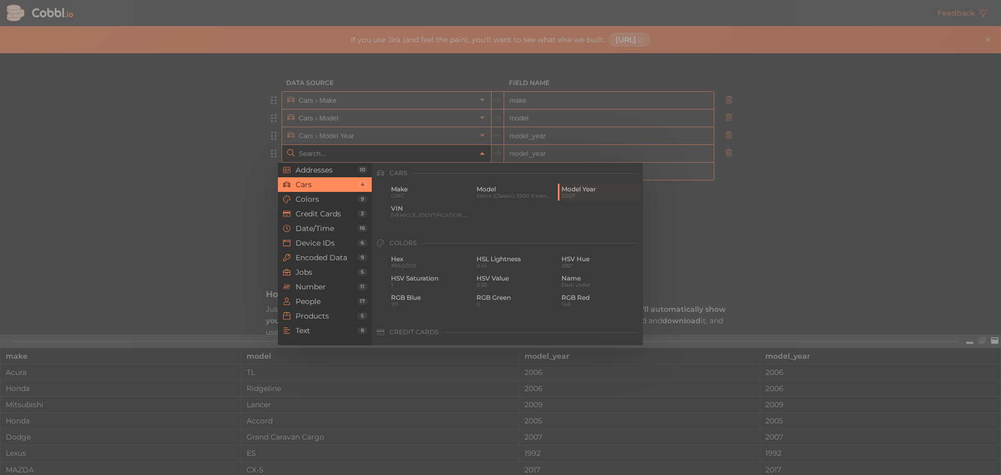
type input "Cars › Model Year"
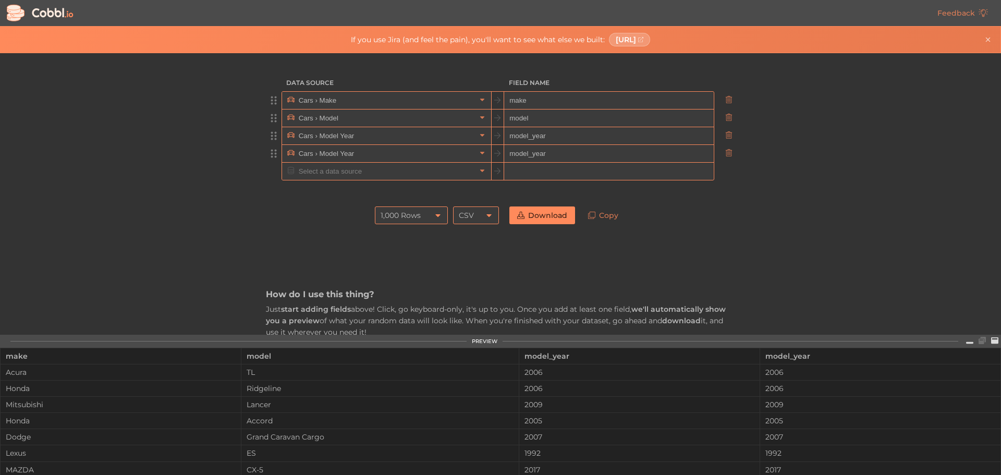
click at [552, 154] on input "model_year" at bounding box center [608, 154] width 209 height 18
click at [726, 152] on icon at bounding box center [729, 152] width 7 height 7
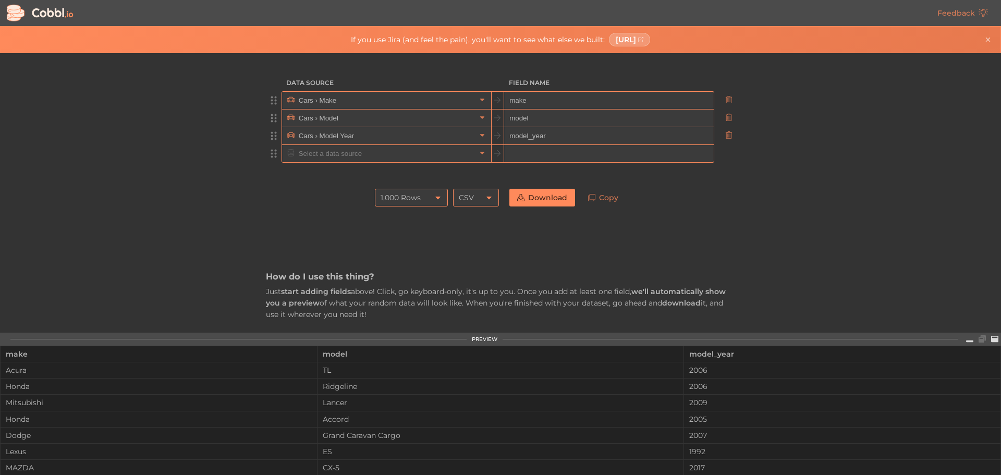
click at [426, 152] on input "text" at bounding box center [386, 153] width 180 height 17
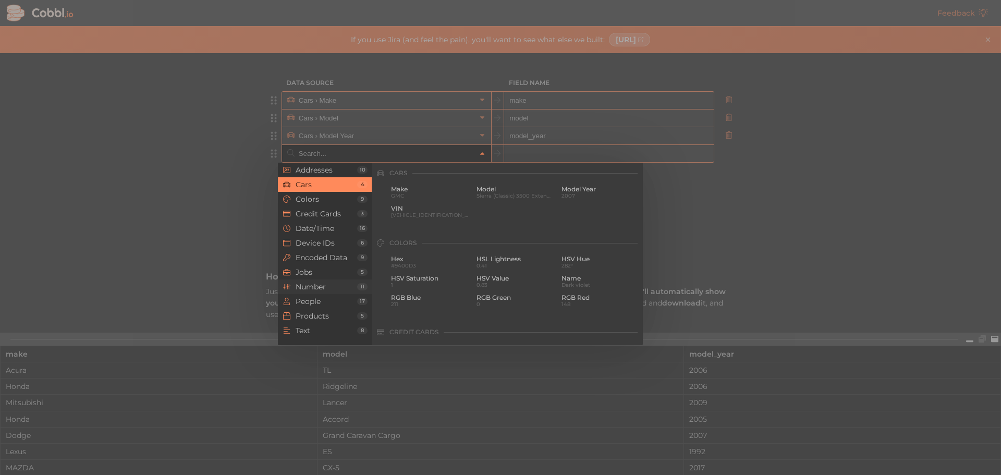
click at [340, 283] on span "Number" at bounding box center [327, 287] width 62 height 8
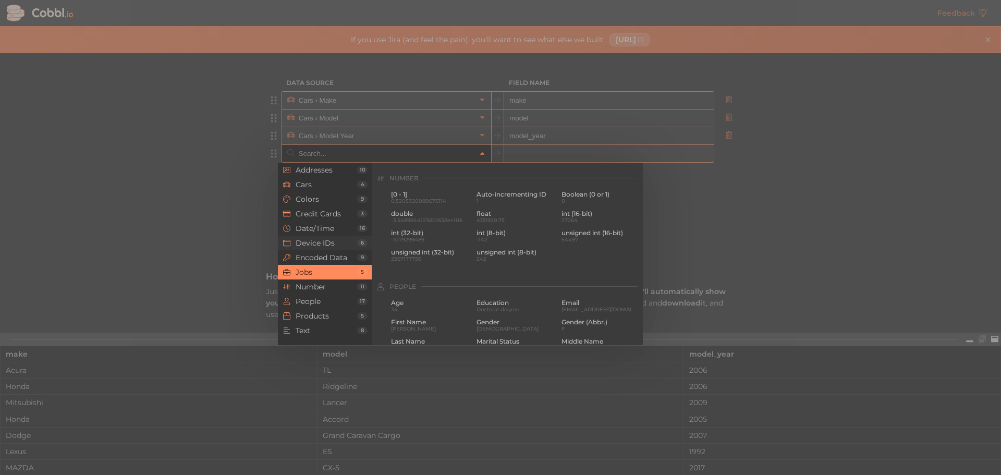
scroll to position [695, 0]
click at [399, 187] on span "[0 - 1]" at bounding box center [430, 189] width 78 height 7
type input "Number › [0 - 1]"
type input "0-1"
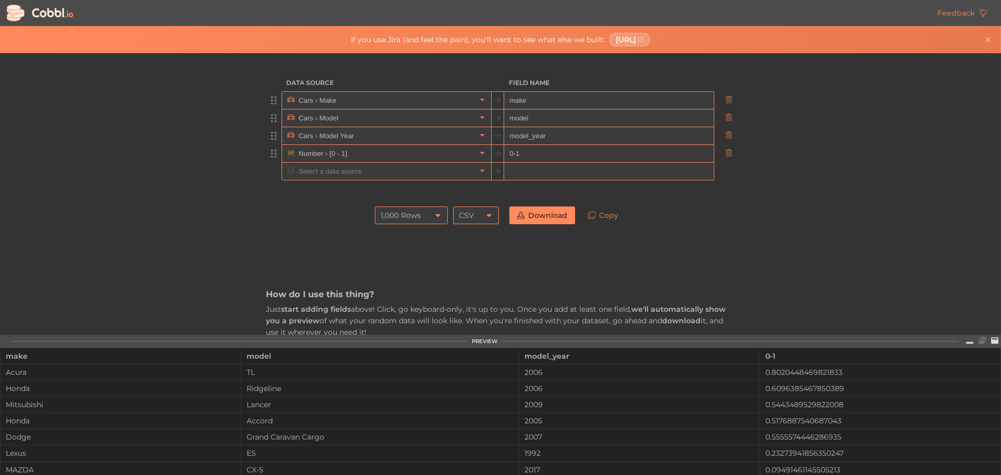
click at [527, 155] on input "0-1" at bounding box center [608, 154] width 209 height 18
drag, startPoint x: 518, startPoint y: 153, endPoint x: 484, endPoint y: 150, distance: 35.1
click at [484, 150] on div "Number › [0 - 1] 0-1" at bounding box center [498, 153] width 433 height 18
click at [616, 214] on link "Copy" at bounding box center [604, 216] width 46 height 18
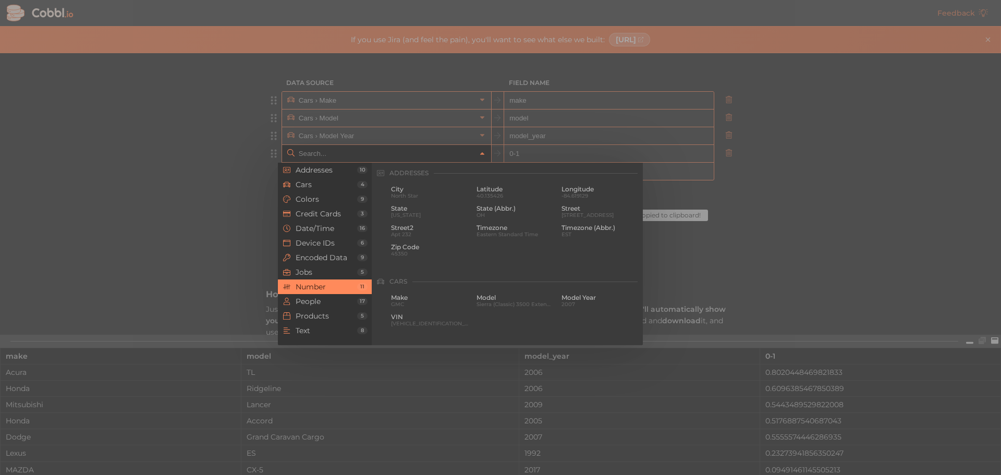
click at [393, 160] on input "text" at bounding box center [386, 153] width 180 height 17
click at [267, 133] on div at bounding box center [500, 237] width 1001 height 475
type input "Number › [0 - 1]"
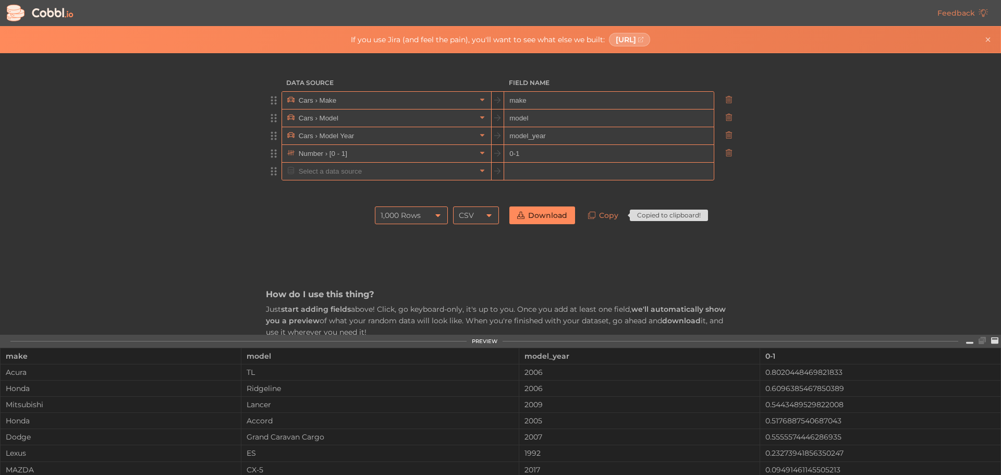
click at [332, 171] on input "text" at bounding box center [386, 171] width 180 height 17
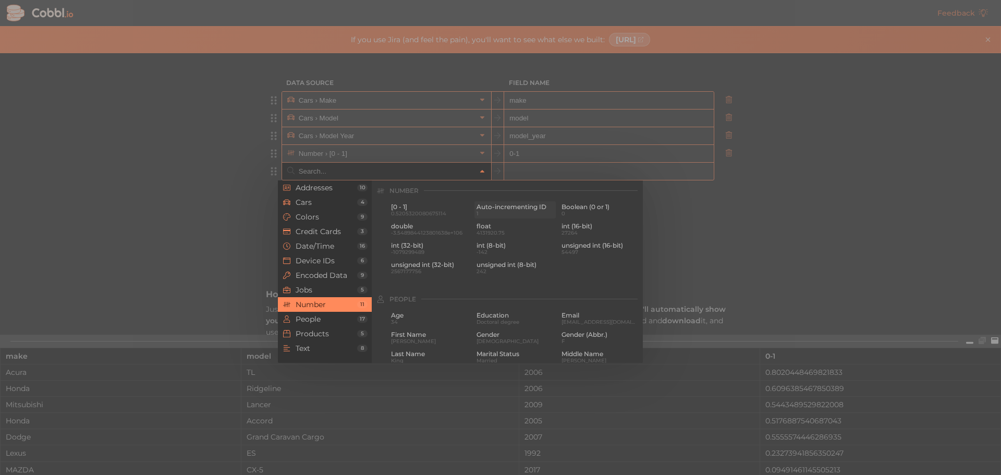
click at [542, 210] on span "Auto-incrementing ID" at bounding box center [516, 206] width 78 height 7
type input "Number › Auto-incrementing ID"
type input "id"
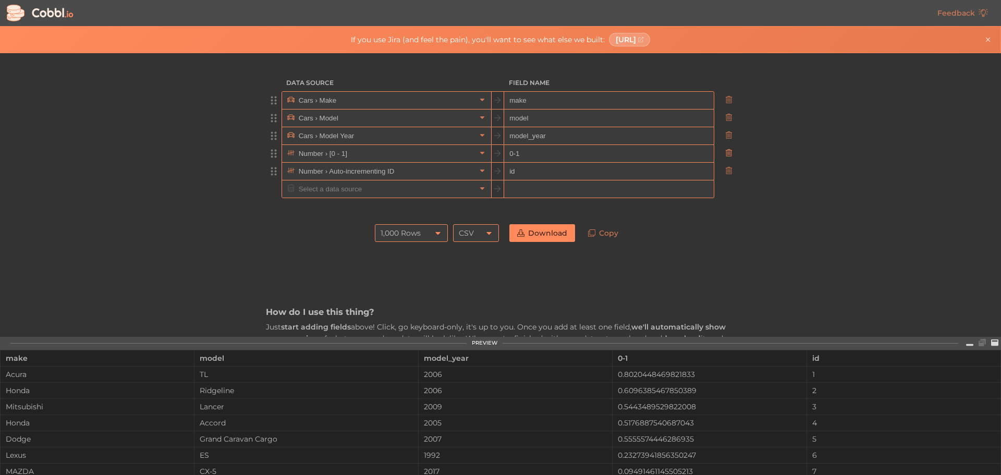
click at [726, 151] on icon at bounding box center [729, 152] width 7 height 7
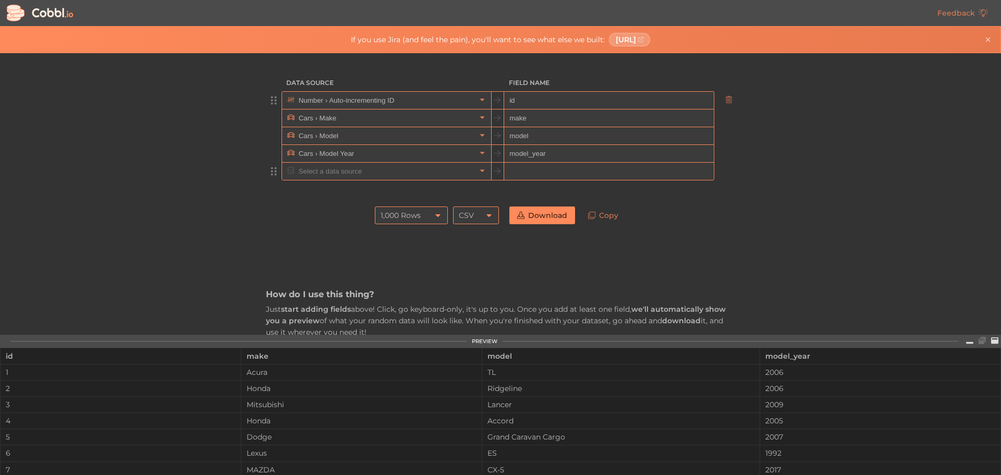
click at [301, 168] on input "text" at bounding box center [386, 171] width 180 height 17
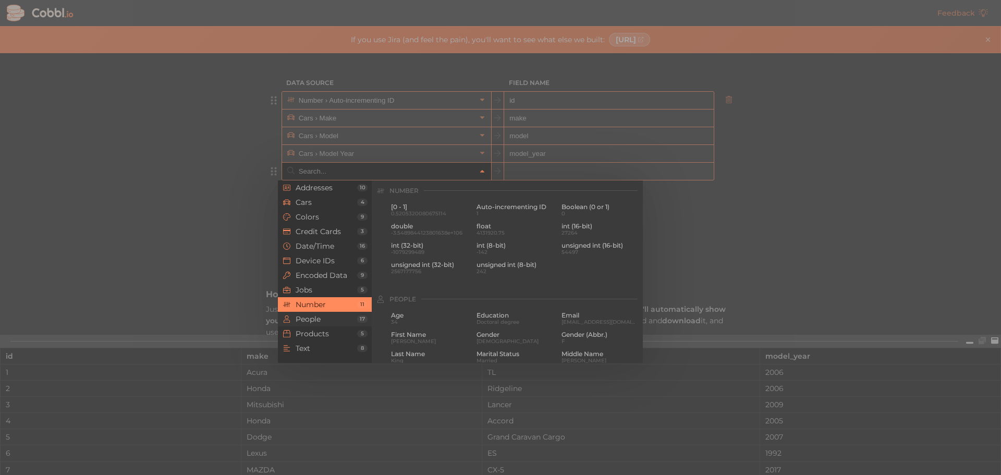
click at [325, 316] on span "People" at bounding box center [327, 319] width 62 height 8
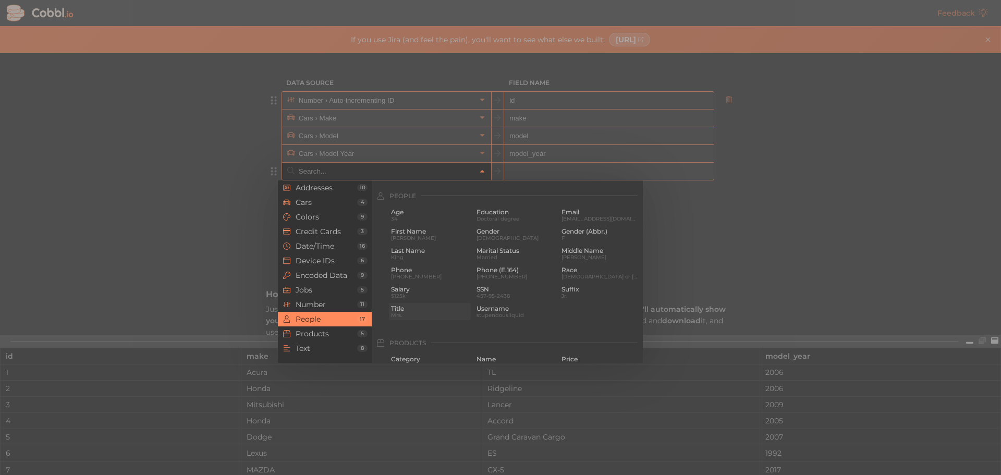
scroll to position [803, 0]
click at [436, 236] on div "First Name [PERSON_NAME]" at bounding box center [430, 229] width 82 height 17
type input "People › First Name"
type input "first_name"
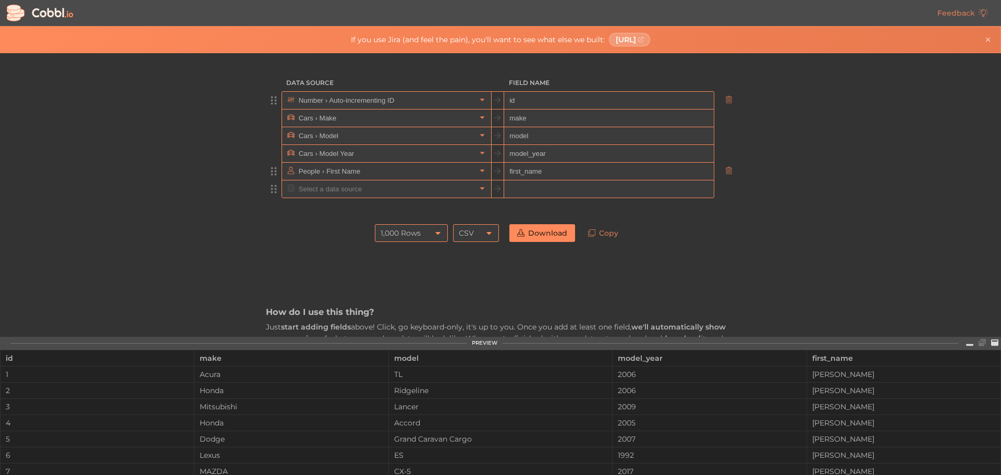
click at [396, 189] on input "text" at bounding box center [386, 188] width 180 height 17
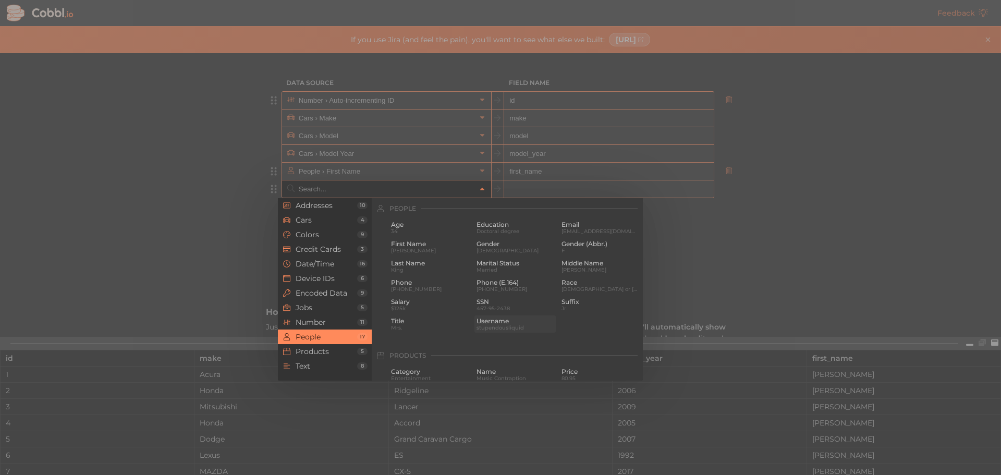
click at [482, 319] on span "Username" at bounding box center [516, 321] width 78 height 7
type input "People › Username"
type input "username"
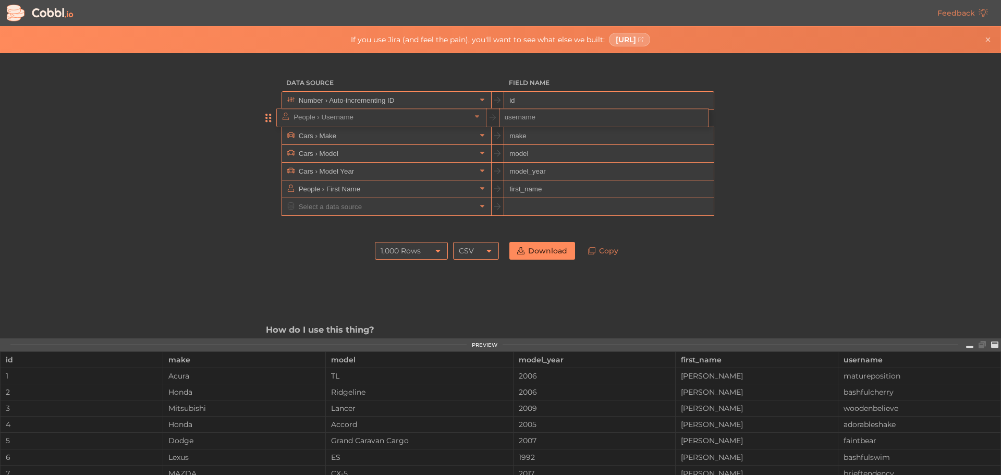
drag, startPoint x: 273, startPoint y: 192, endPoint x: 271, endPoint y: 118, distance: 73.6
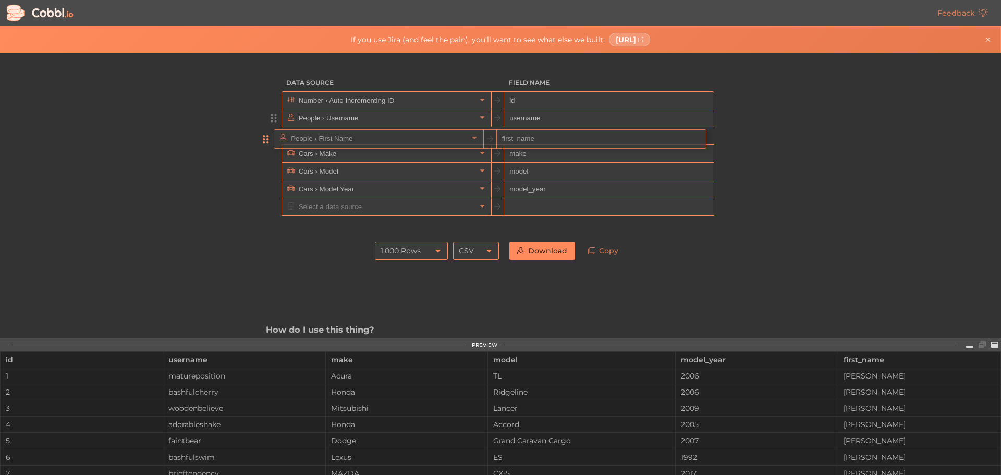
drag, startPoint x: 274, startPoint y: 191, endPoint x: 270, endPoint y: 134, distance: 57.6
click at [270, 134] on ul "Number › Auto-incrementing ID id People › Username username Cars › Make make Ca…" at bounding box center [500, 153] width 469 height 125
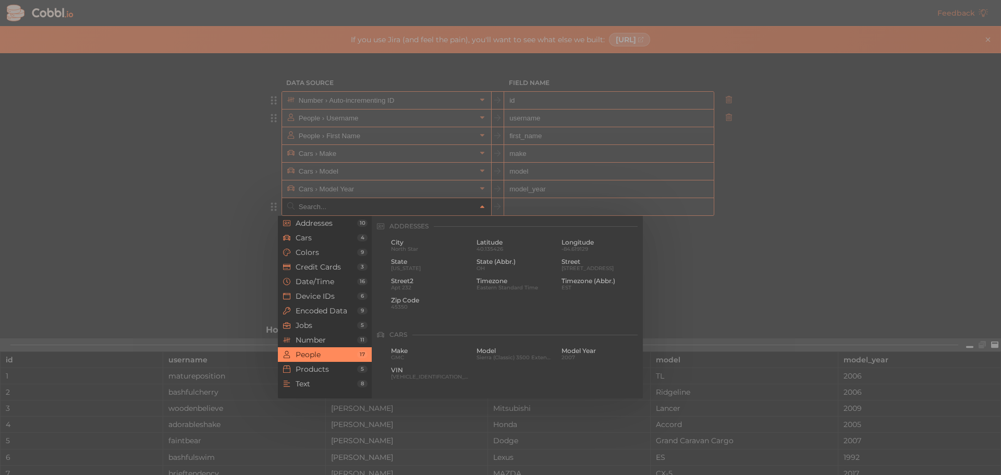
click at [308, 208] on input "text" at bounding box center [386, 206] width 180 height 17
click at [497, 304] on span "[PHONE_NUMBER]" at bounding box center [516, 307] width 78 height 6
type input "People › Phone (E.164)"
type input "phone_e_164"
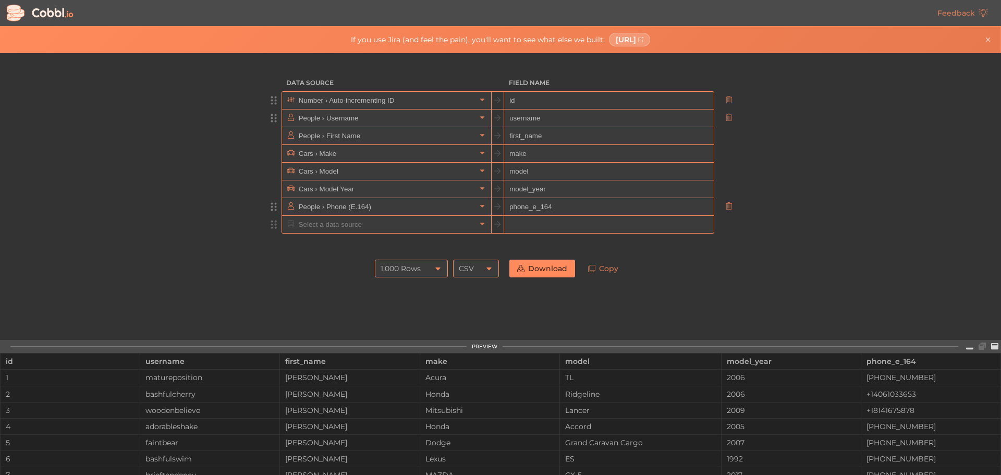
click at [273, 225] on div at bounding box center [274, 224] width 16 height 18
click at [318, 228] on input "text" at bounding box center [386, 224] width 180 height 17
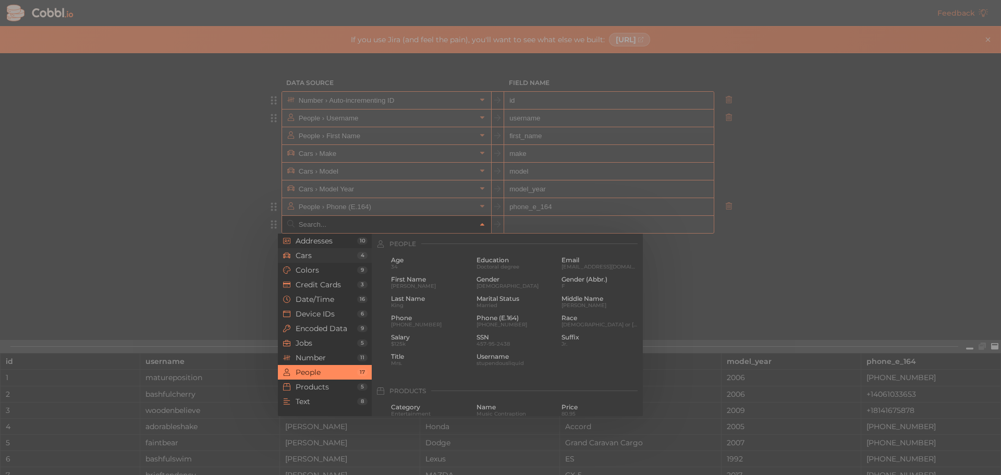
click at [313, 257] on span "Cars" at bounding box center [327, 255] width 62 height 8
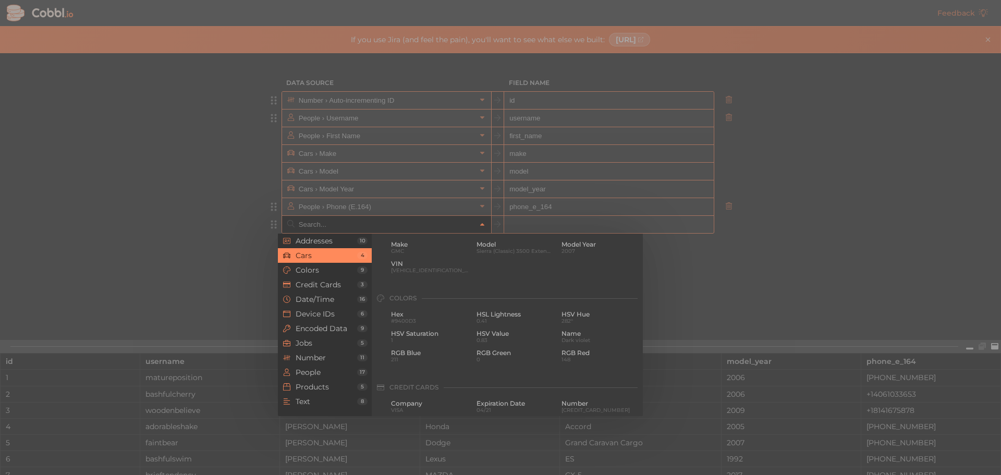
scroll to position [108, 0]
click at [427, 210] on div at bounding box center [500, 237] width 1001 height 475
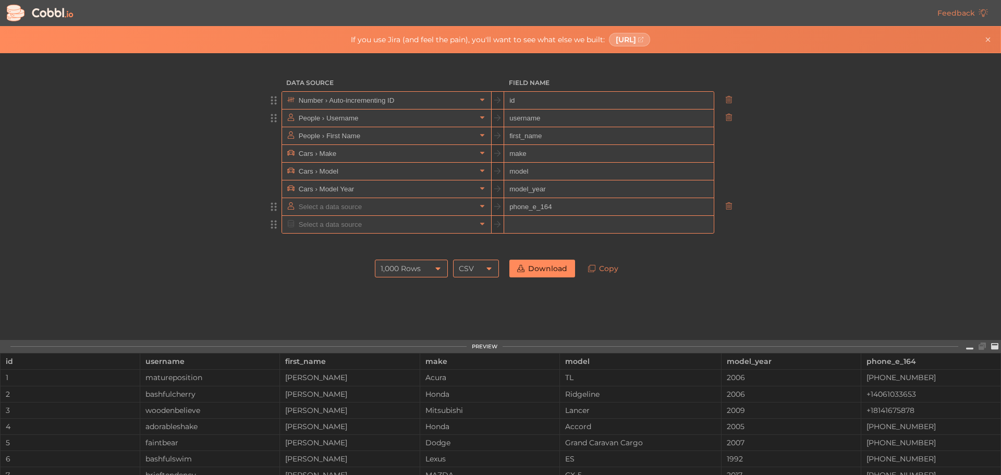
click at [428, 215] on input "text" at bounding box center [386, 206] width 180 height 17
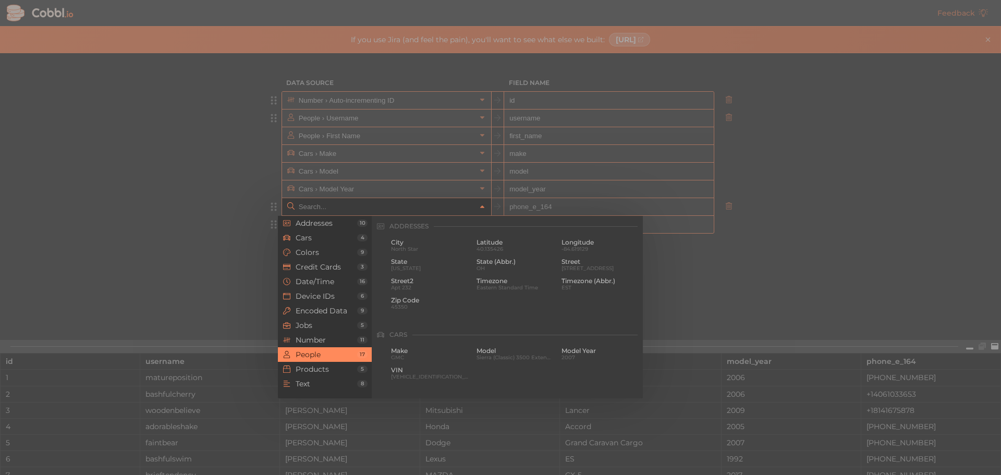
scroll to position [803, 0]
click at [211, 198] on div at bounding box center [500, 237] width 1001 height 475
type input "People › Phone (E.164)"
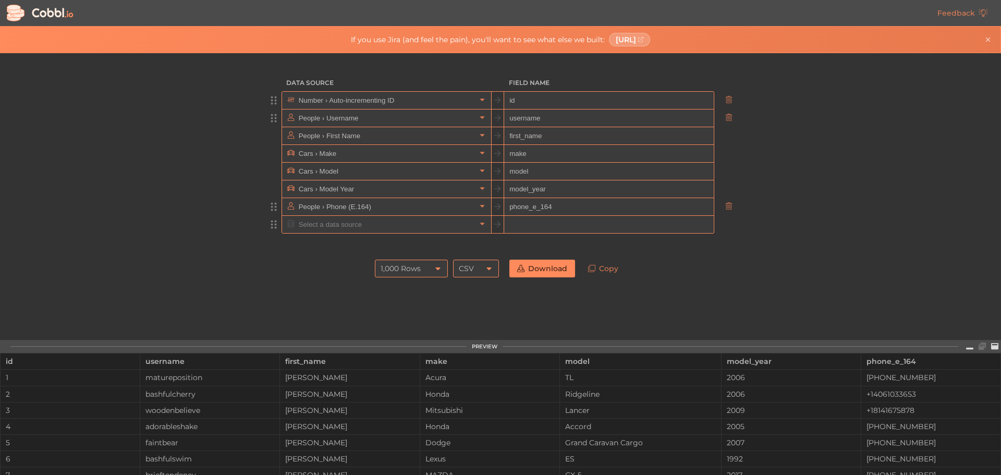
click at [312, 223] on input "text" at bounding box center [386, 224] width 180 height 17
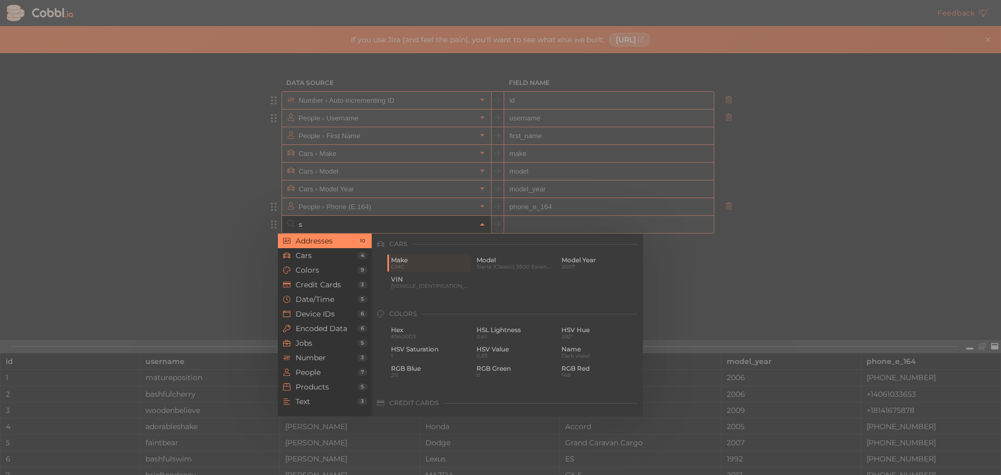
scroll to position [0, 0]
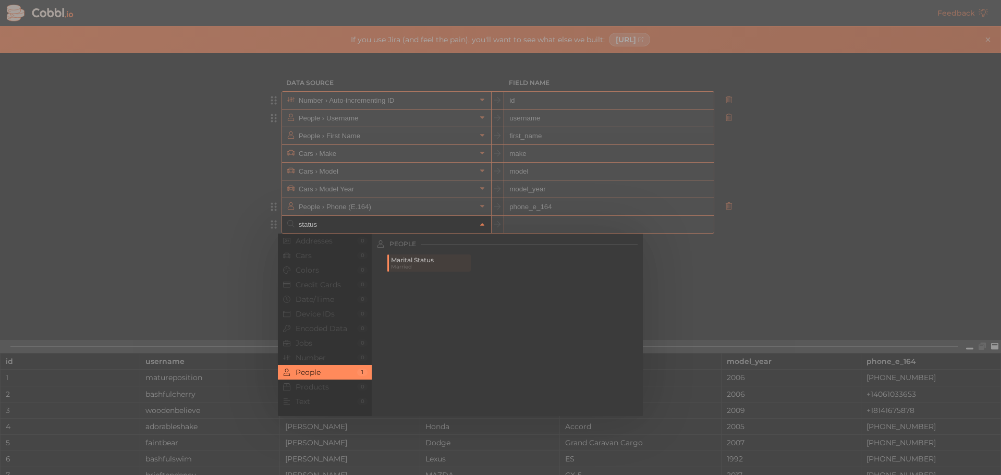
click at [759, 269] on div at bounding box center [500, 237] width 1001 height 475
type input "status"
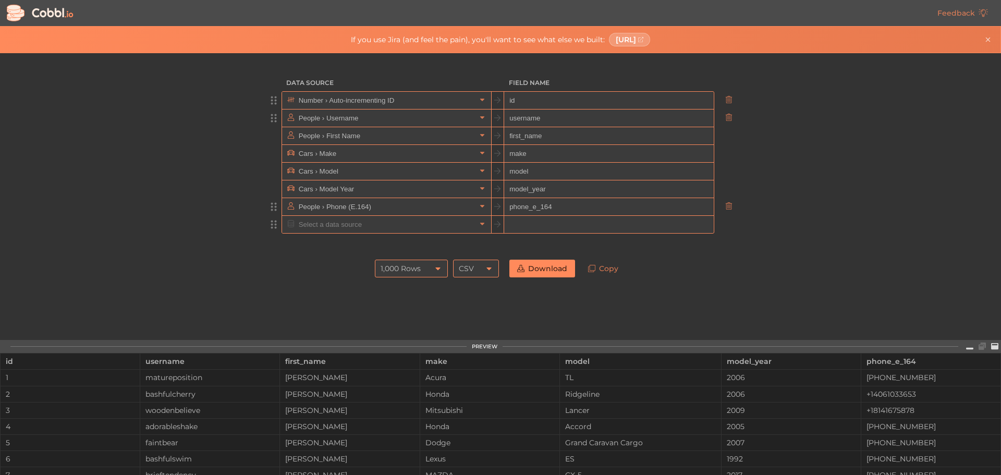
click at [622, 231] on input "text" at bounding box center [608, 225] width 209 height 18
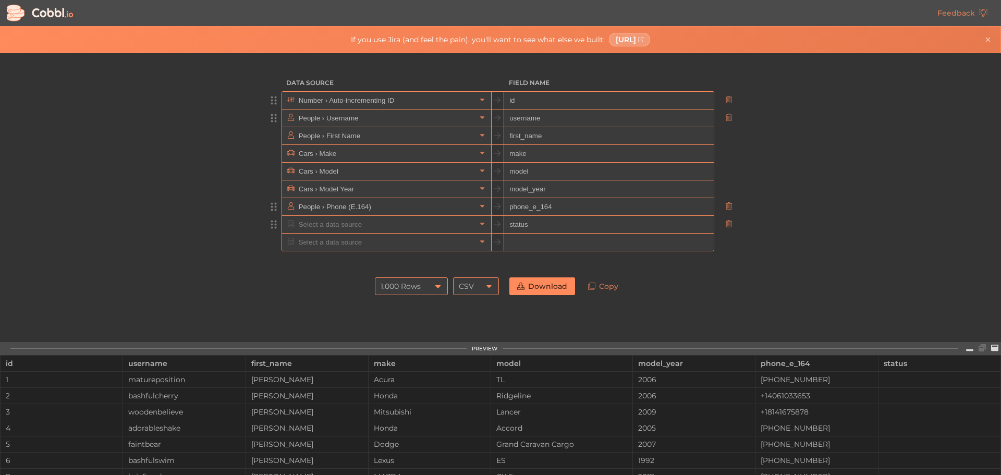
type input "status"
click at [426, 286] on div "1,000 Rows" at bounding box center [411, 286] width 73 height 18
click at [423, 352] on li "10,000 Rows" at bounding box center [408, 357] width 72 height 18
click at [560, 288] on link "Download" at bounding box center [543, 286] width 66 height 18
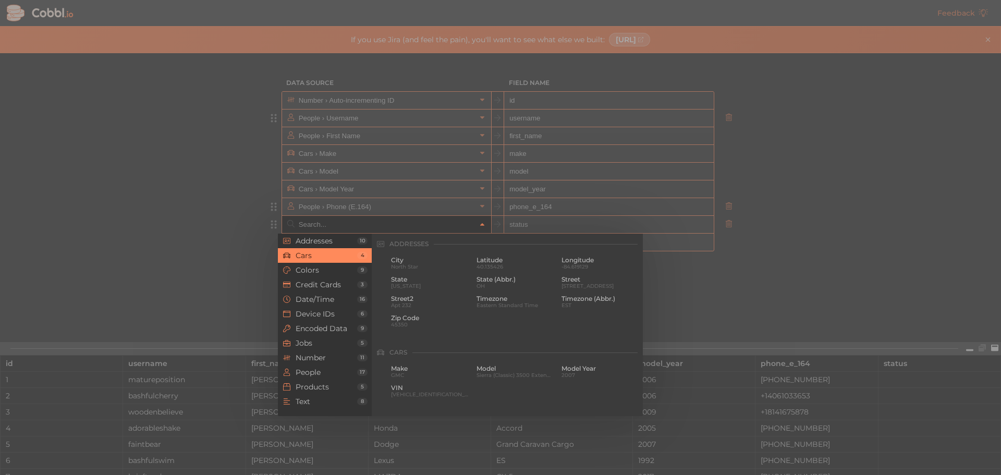
scroll to position [108, 0]
click at [351, 227] on input "text" at bounding box center [386, 224] width 180 height 17
click at [264, 296] on div at bounding box center [500, 237] width 1001 height 475
click at [300, 231] on input "text" at bounding box center [386, 224] width 180 height 17
click at [339, 326] on span "Encoded Data" at bounding box center [327, 328] width 62 height 8
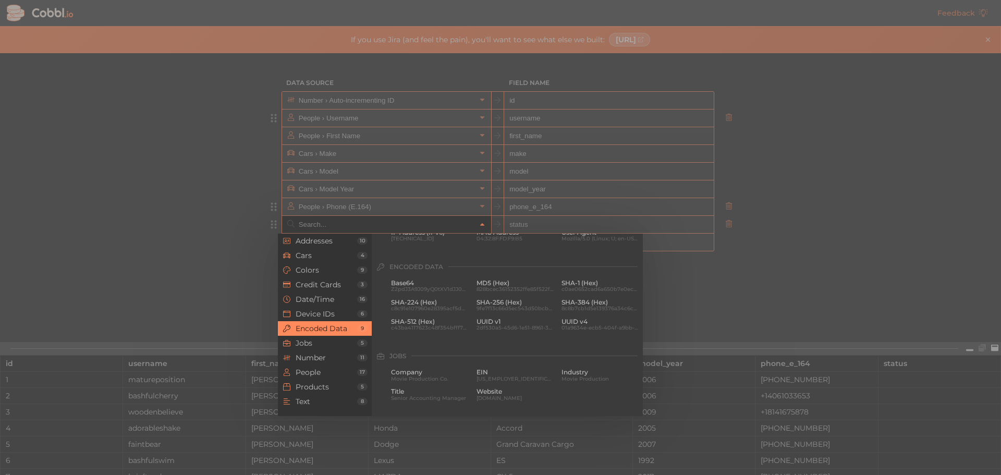
scroll to position [536, 0]
click at [332, 343] on span "Jobs" at bounding box center [327, 343] width 62 height 8
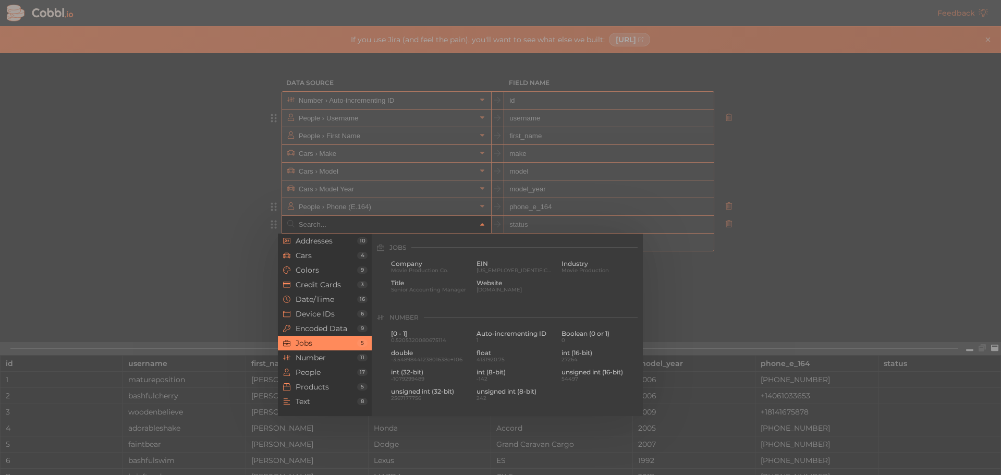
scroll to position [625, 0]
click at [327, 358] on span "Number" at bounding box center [327, 358] width 62 height 8
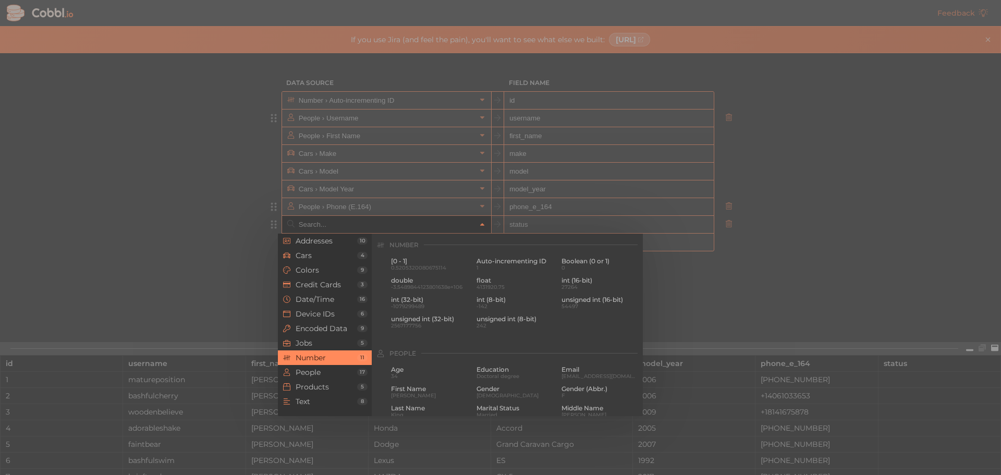
scroll to position [695, 0]
click at [324, 370] on span "People" at bounding box center [327, 372] width 62 height 8
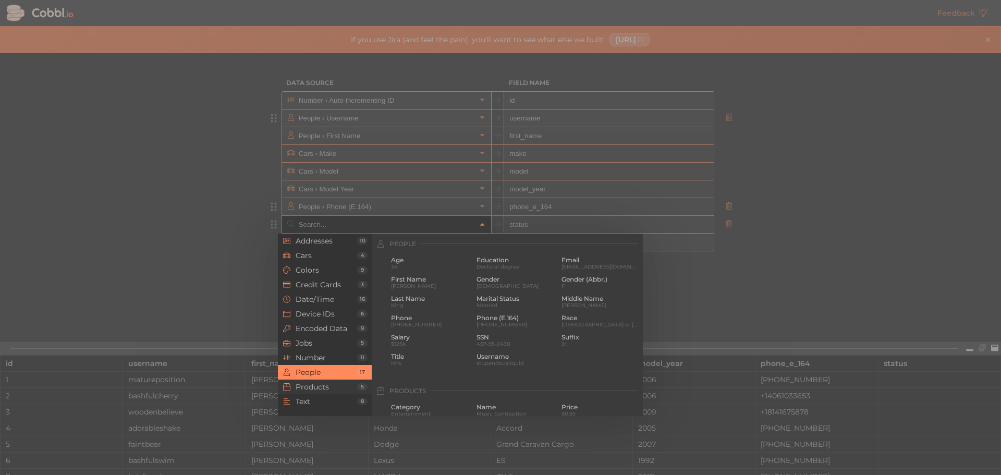
click at [327, 388] on span "Products" at bounding box center [327, 387] width 62 height 8
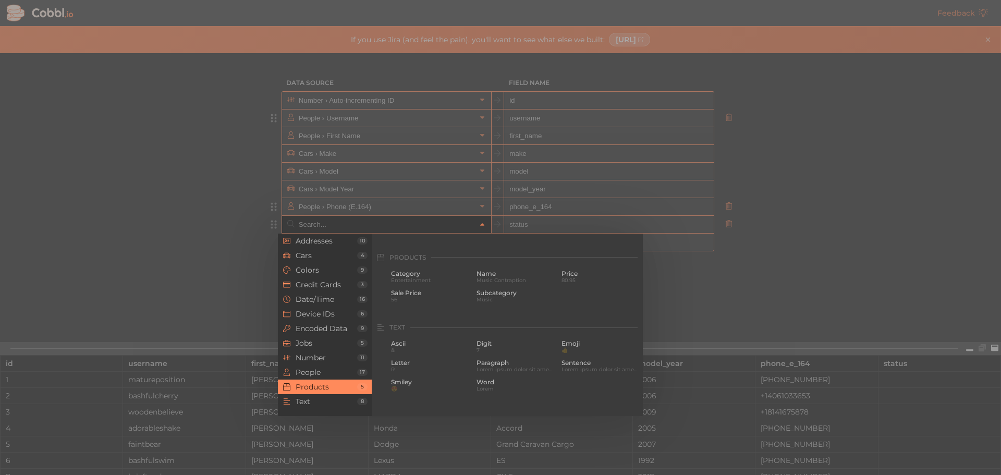
scroll to position [950, 0]
click at [325, 403] on span "Text" at bounding box center [327, 401] width 62 height 8
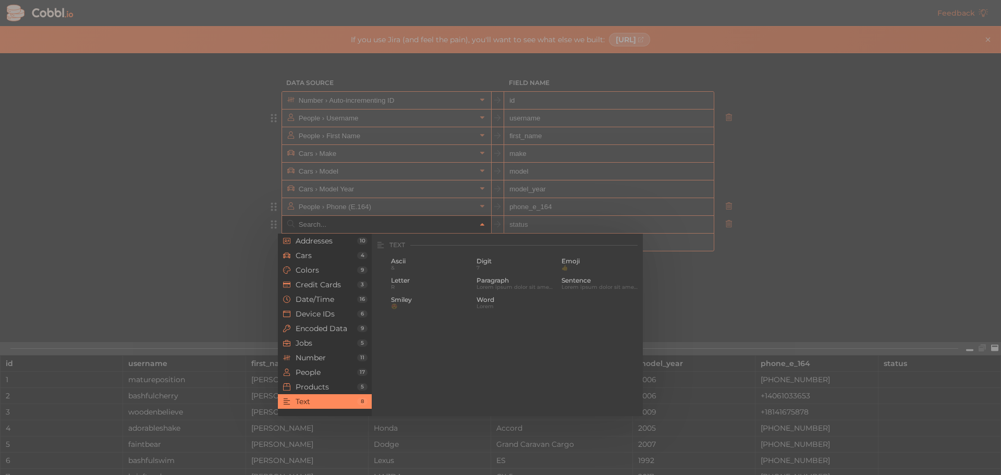
scroll to position [1020, 0]
click at [341, 340] on span "Jobs" at bounding box center [327, 343] width 62 height 8
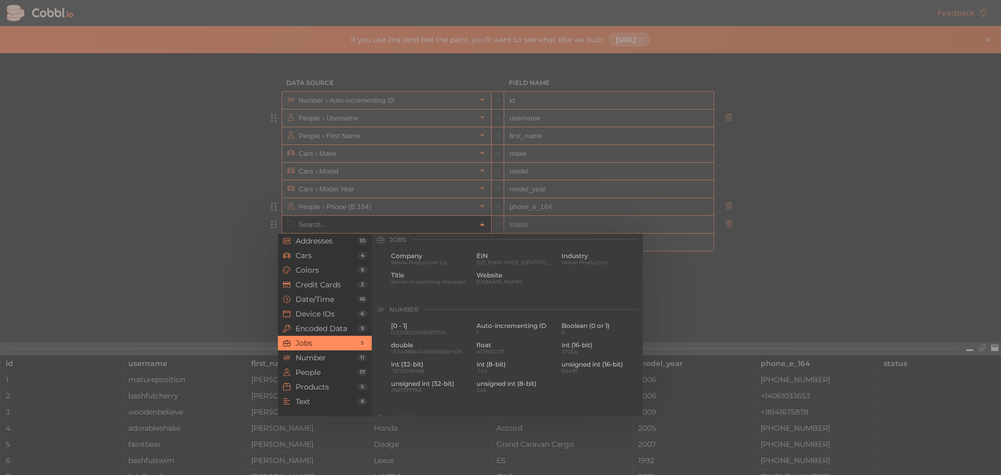
scroll to position [625, 0]
click at [342, 324] on span "Encoded Data" at bounding box center [327, 328] width 62 height 8
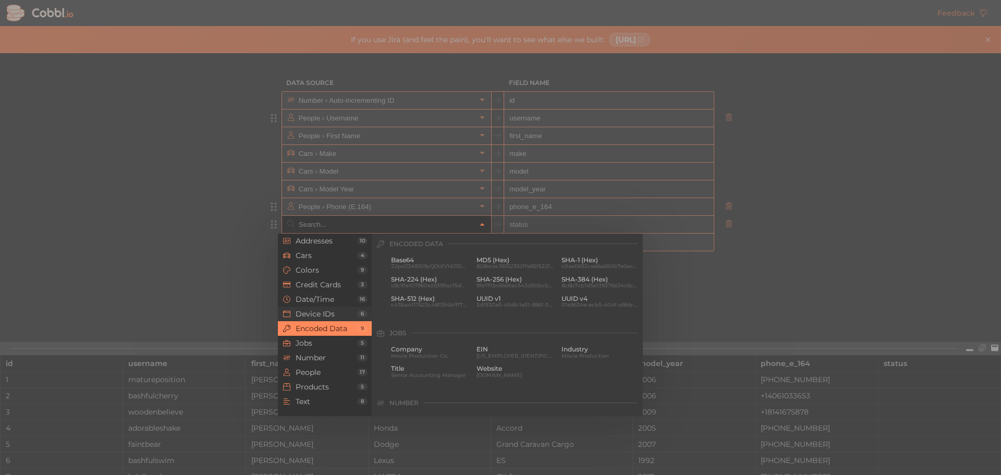
click at [347, 308] on li "Device IDs 6" at bounding box center [325, 314] width 94 height 15
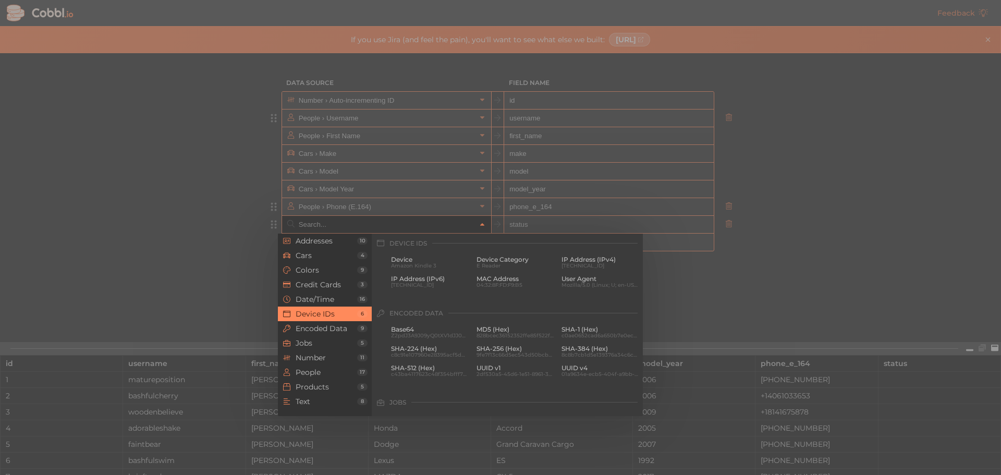
scroll to position [465, 0]
click at [351, 297] on span "Date/Time" at bounding box center [327, 299] width 62 height 8
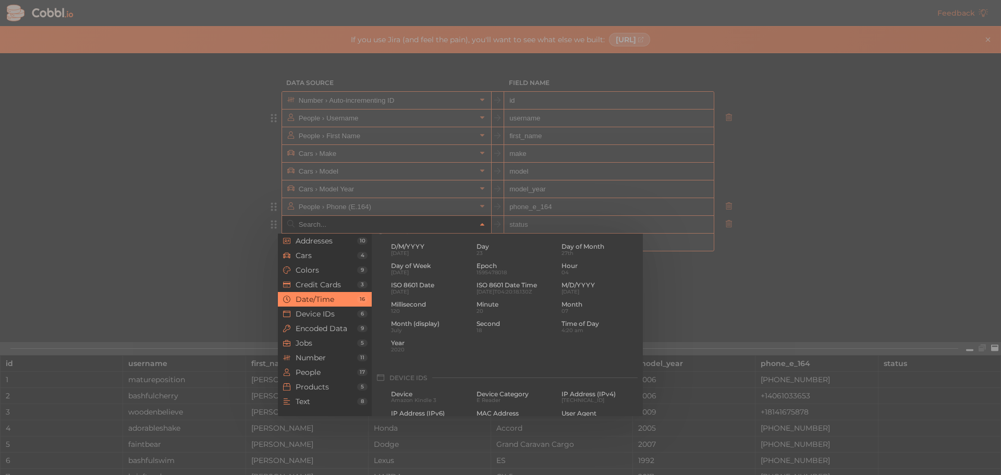
scroll to position [318, 0]
click at [351, 289] on span "Credit Cards" at bounding box center [327, 285] width 62 height 8
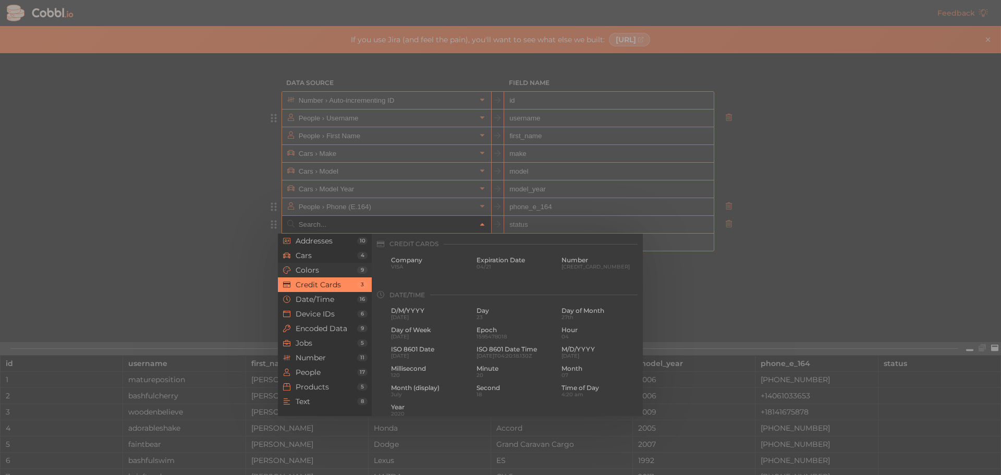
click at [352, 268] on span "Colors" at bounding box center [327, 270] width 62 height 8
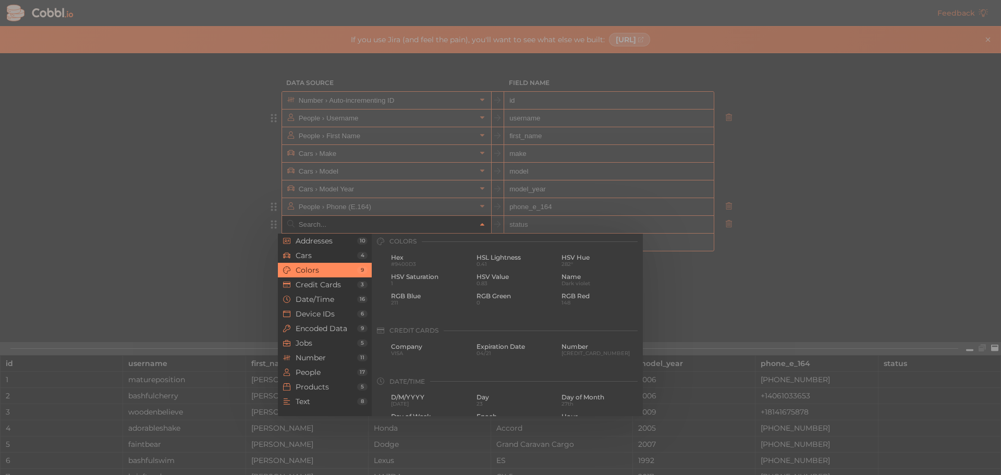
scroll to position [178, 0]
click at [256, 290] on div at bounding box center [500, 237] width 1001 height 475
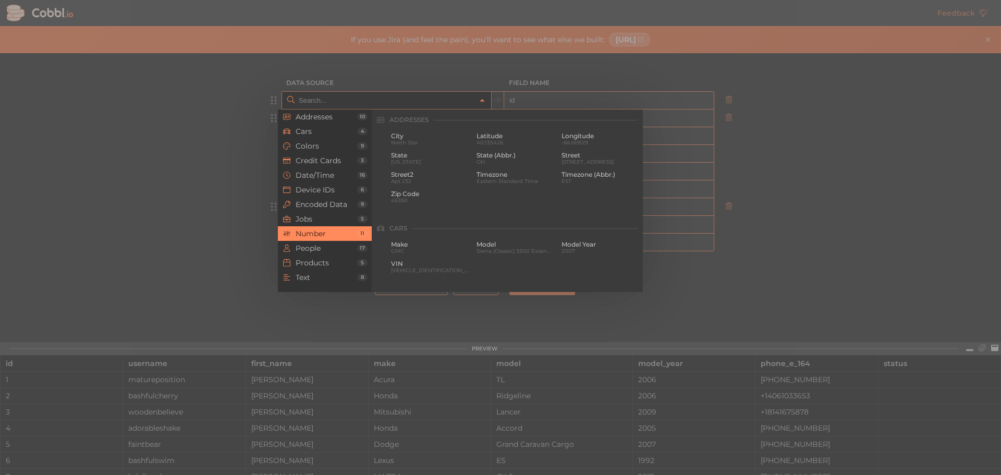
scroll to position [695, 0]
click at [373, 100] on input "text" at bounding box center [386, 100] width 180 height 17
click at [354, 134] on span "Cars" at bounding box center [327, 131] width 62 height 8
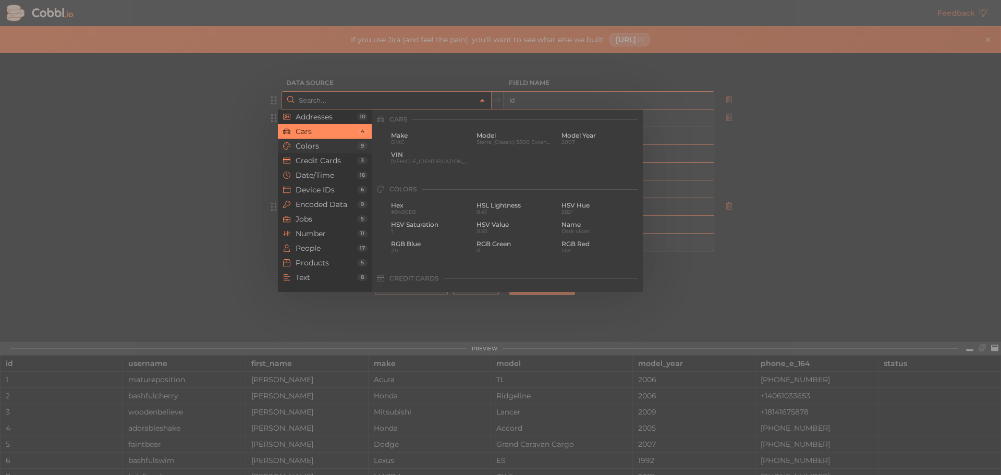
scroll to position [108, 0]
click at [356, 152] on li "Colors 9" at bounding box center [325, 146] width 94 height 15
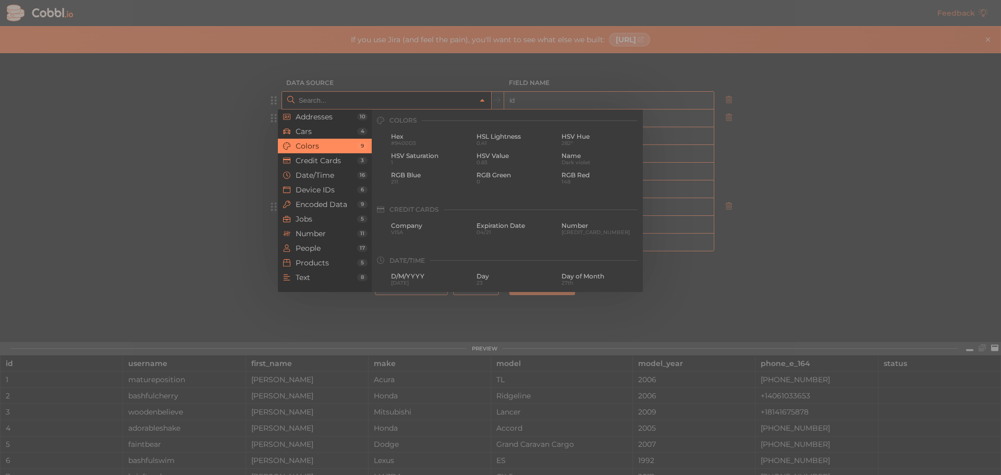
scroll to position [178, 0]
click at [354, 159] on span "Credit Cards" at bounding box center [327, 160] width 62 height 8
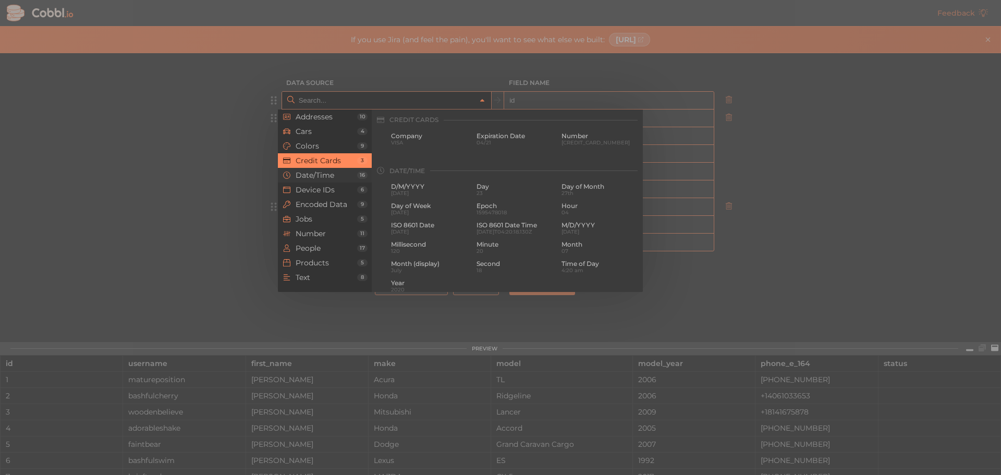
click at [355, 178] on span "Date/Time" at bounding box center [327, 175] width 62 height 8
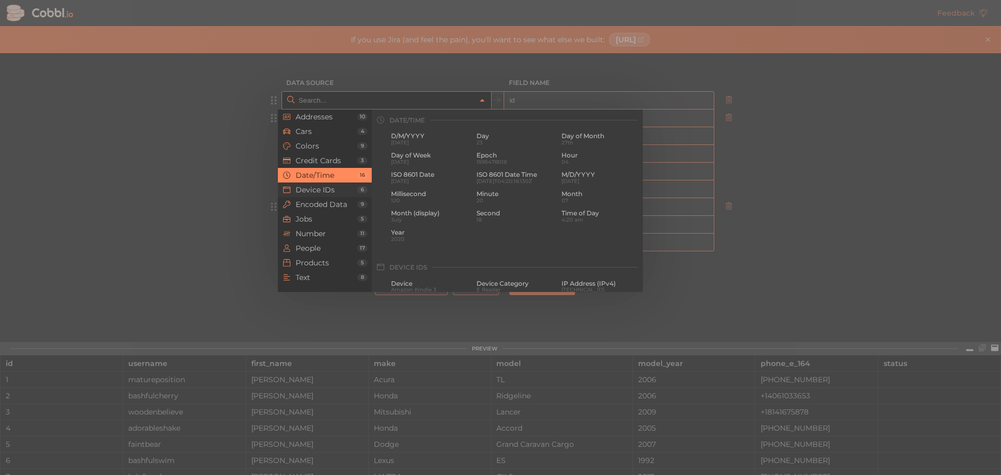
click at [348, 186] on span "Device IDs" at bounding box center [327, 190] width 62 height 8
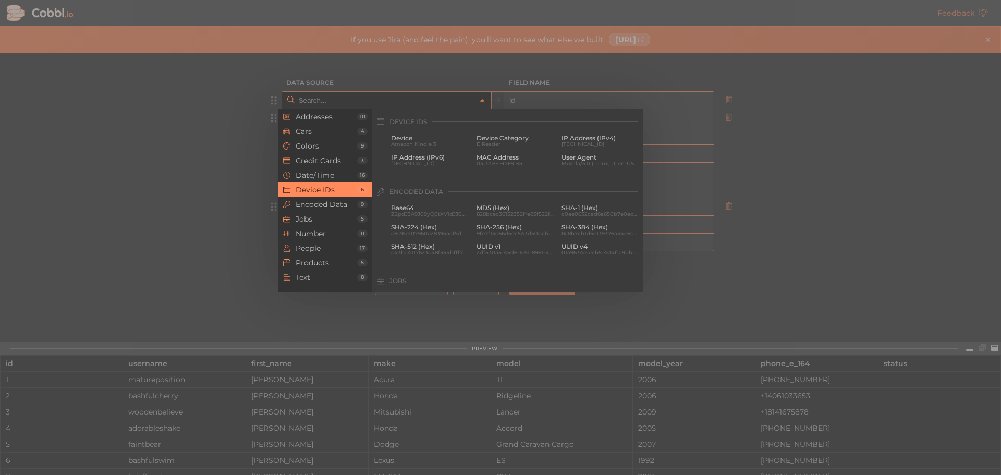
scroll to position [465, 0]
click at [349, 204] on span "Encoded Data" at bounding box center [327, 204] width 62 height 8
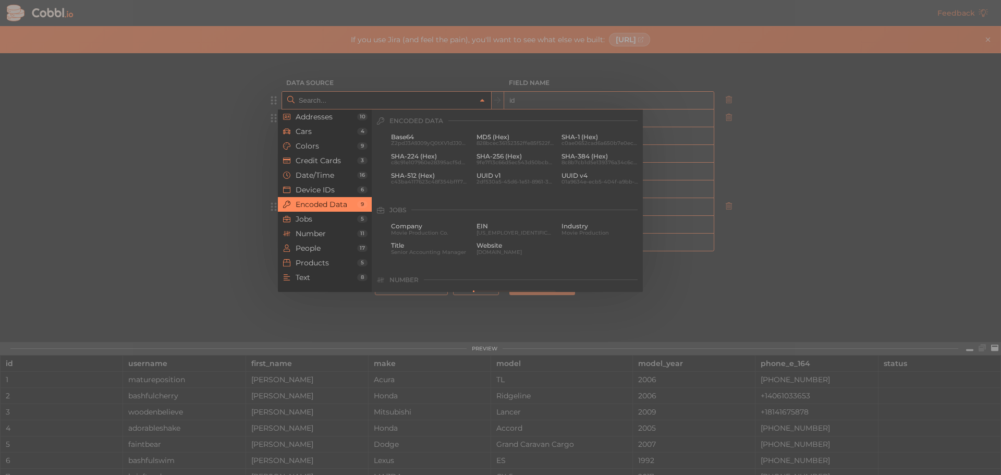
scroll to position [536, 0]
click at [340, 221] on span "Jobs" at bounding box center [327, 219] width 62 height 8
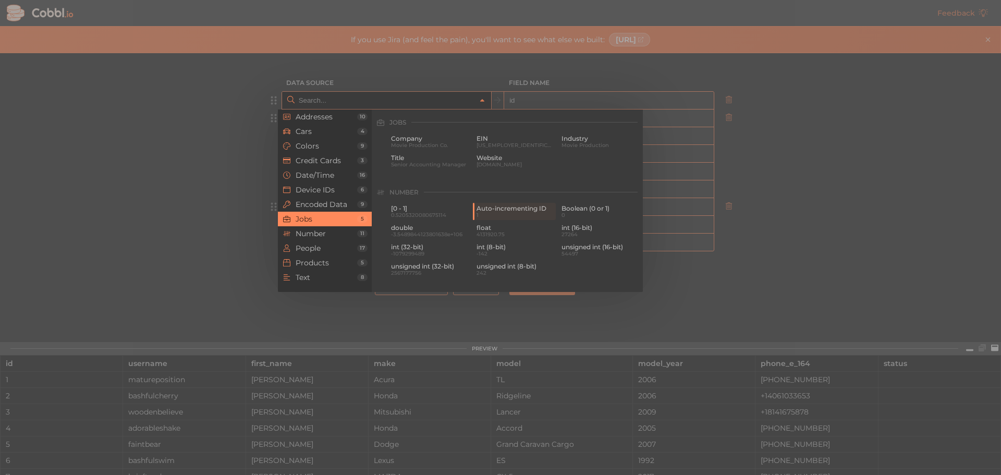
scroll to position [625, 0]
click at [235, 190] on div at bounding box center [500, 237] width 1001 height 475
type input "Number › Auto-incrementing ID"
